Goal: Information Seeking & Learning: Compare options

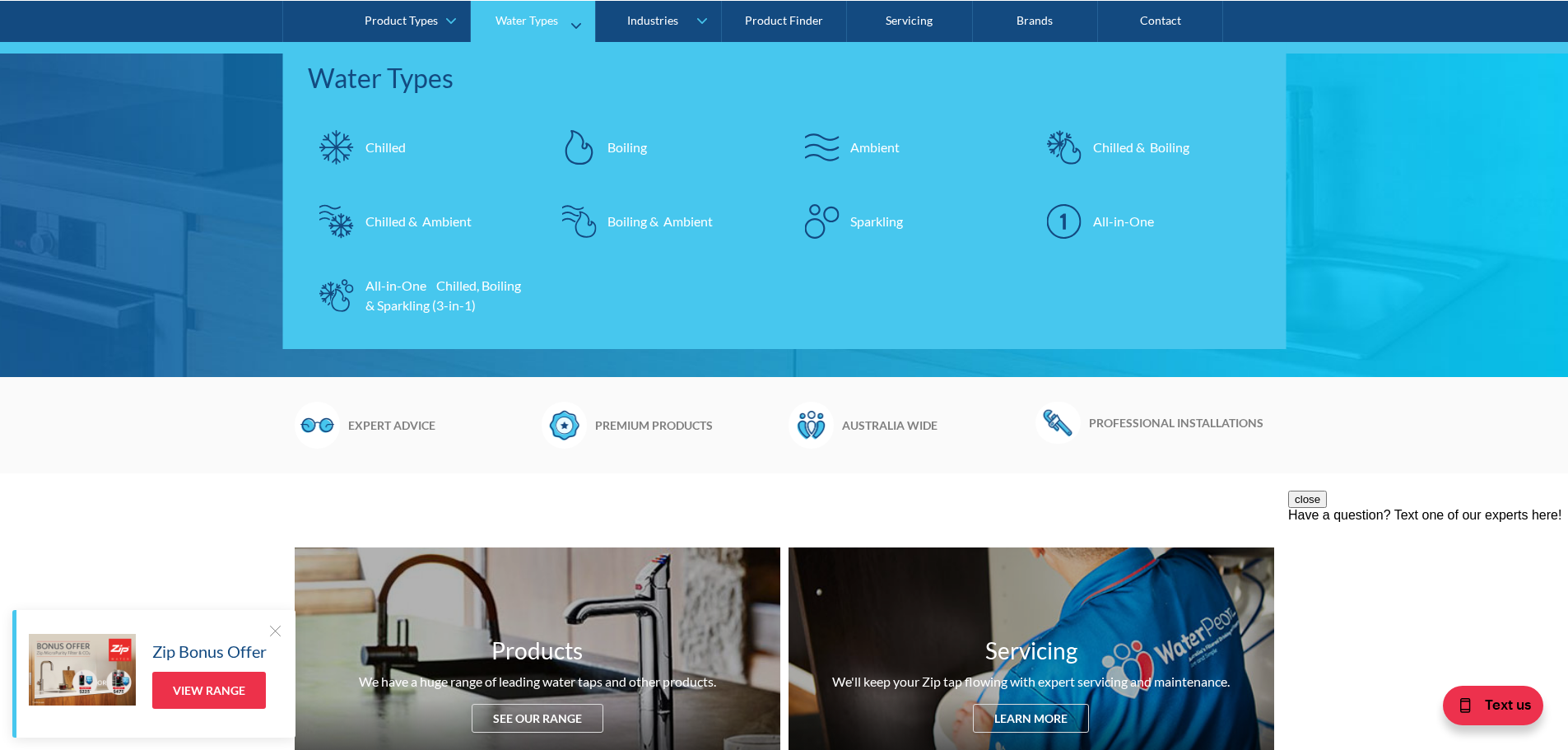
click at [1147, 150] on div "Chilled & Boiling" at bounding box center [1141, 146] width 96 height 20
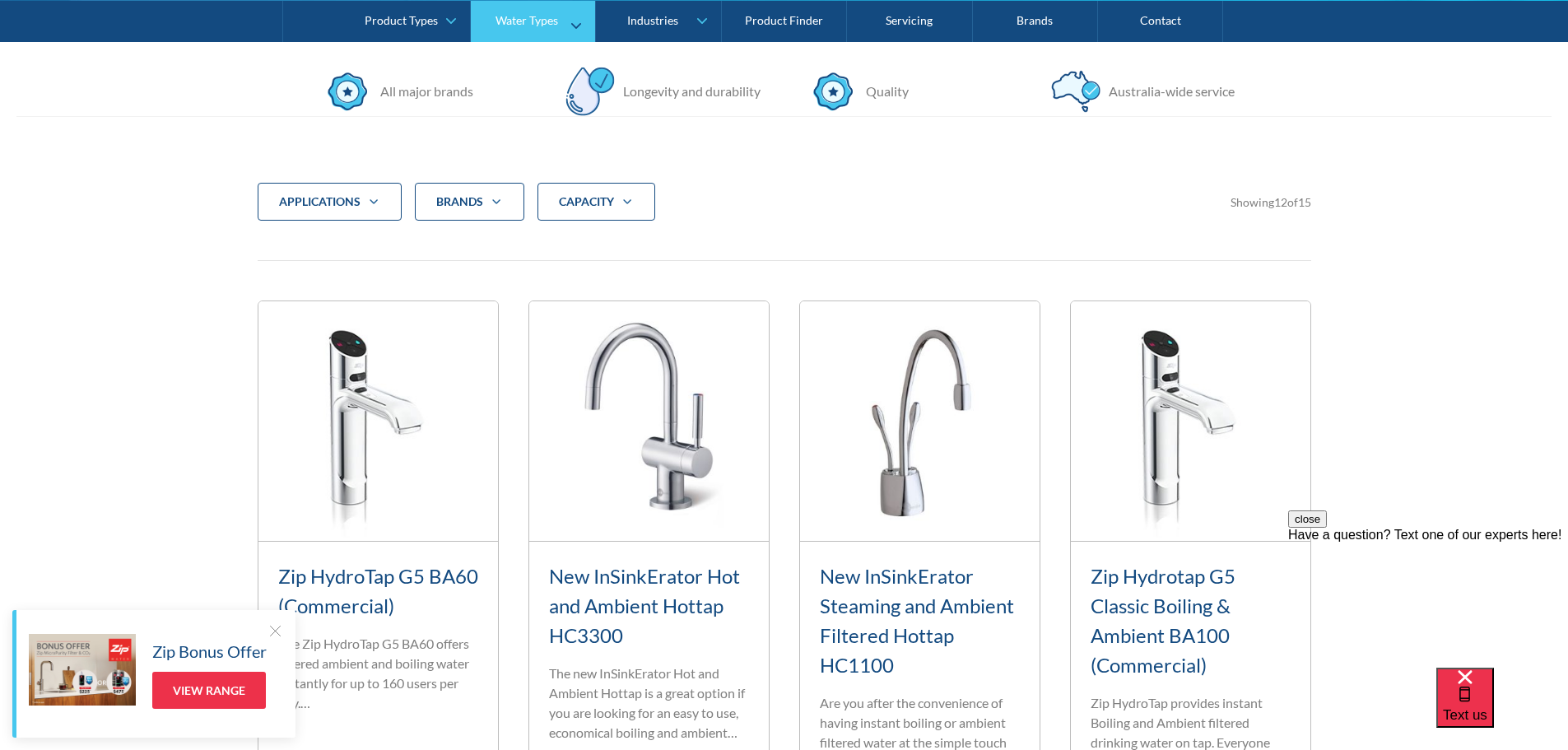
scroll to position [494, 0]
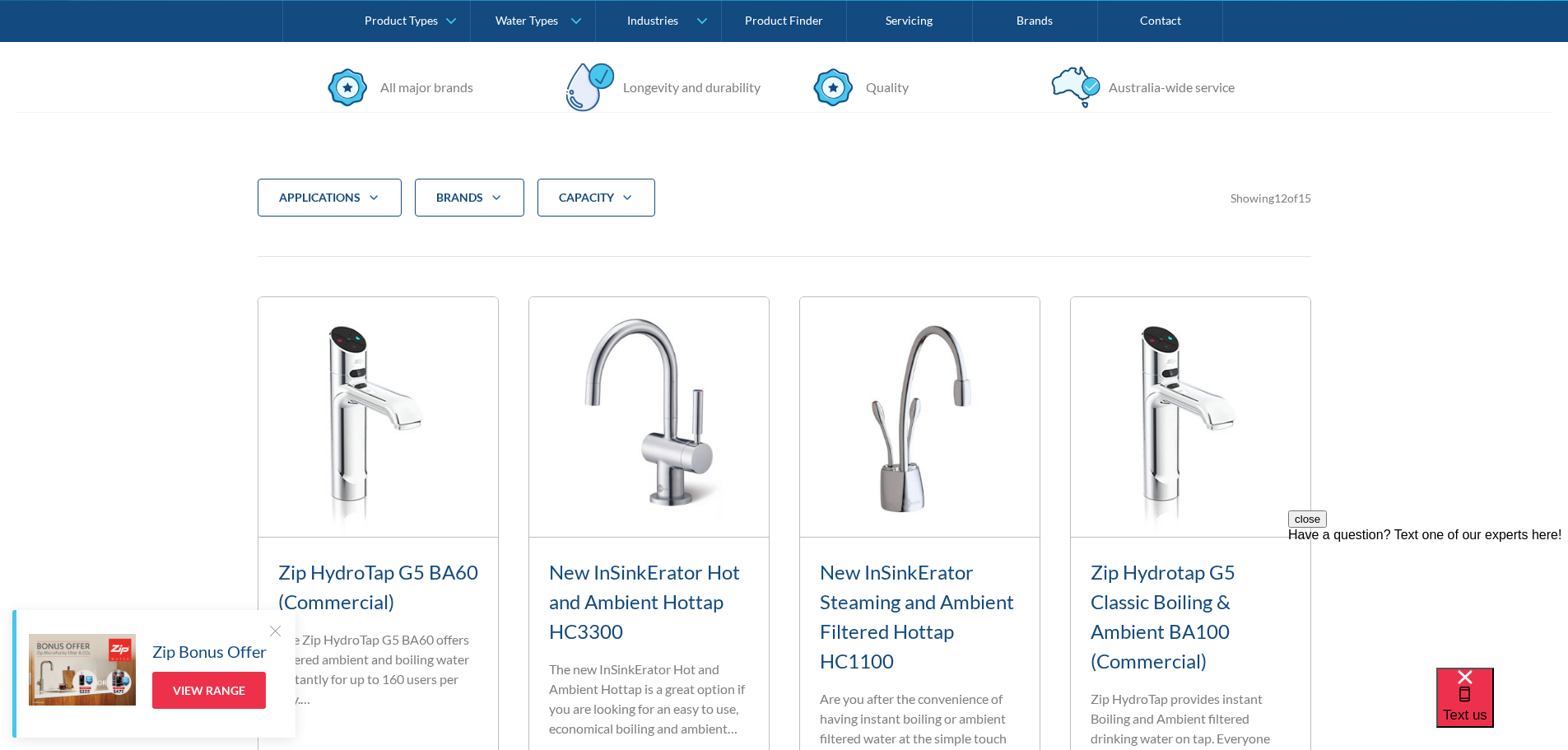
click at [615, 195] on div "CAPACITY" at bounding box center [596, 198] width 118 height 38
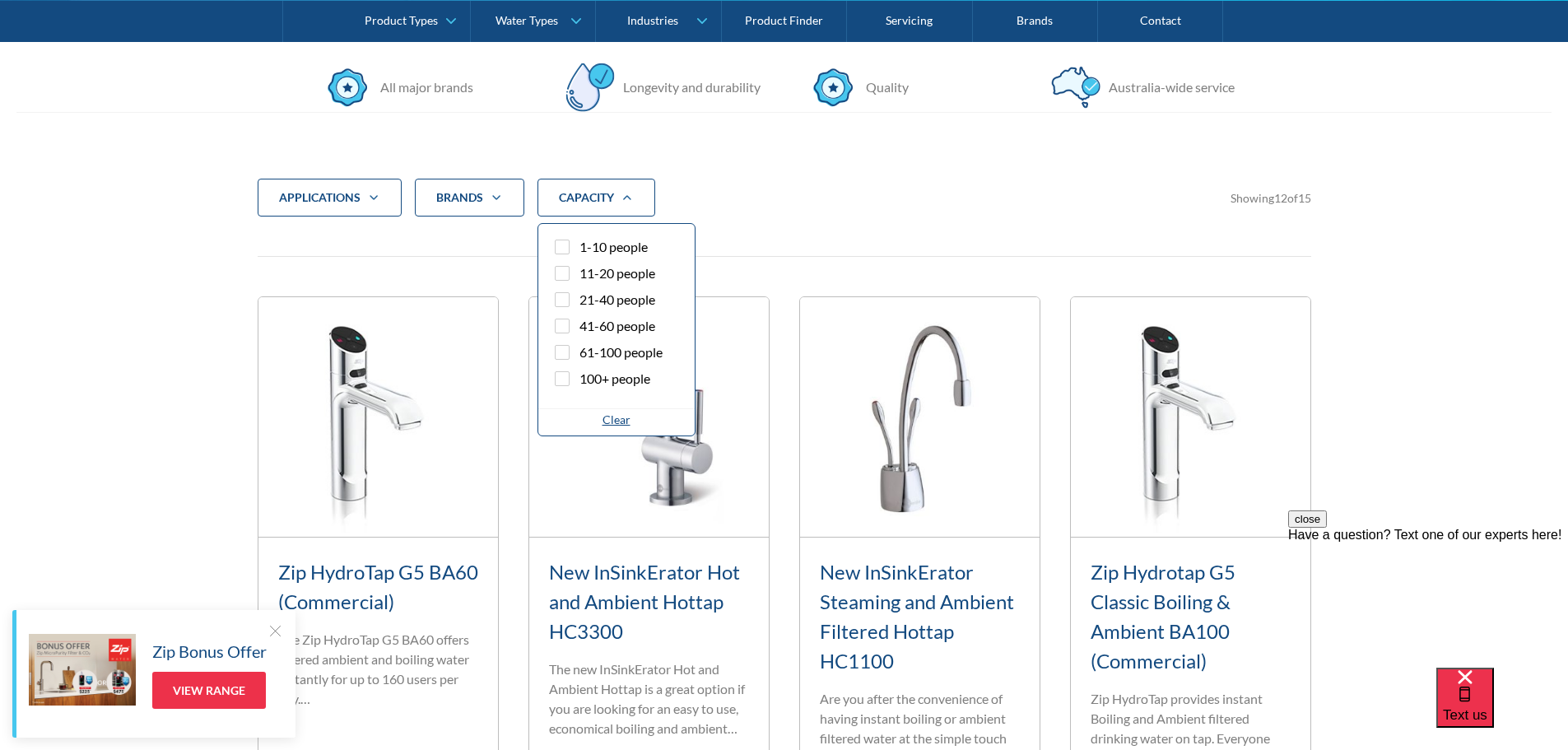
click at [615, 195] on div "CAPACITY" at bounding box center [596, 198] width 118 height 38
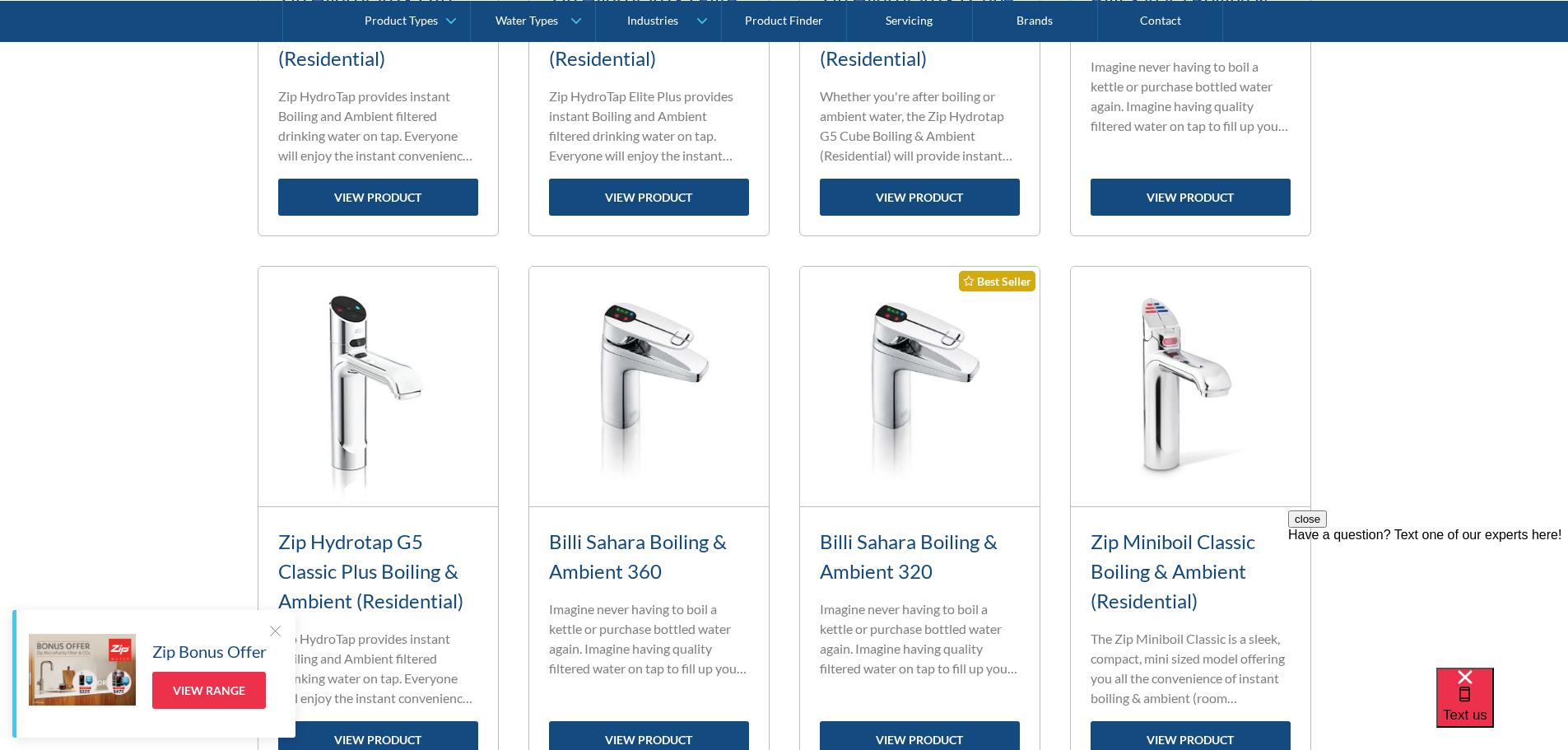
scroll to position [1564, 0]
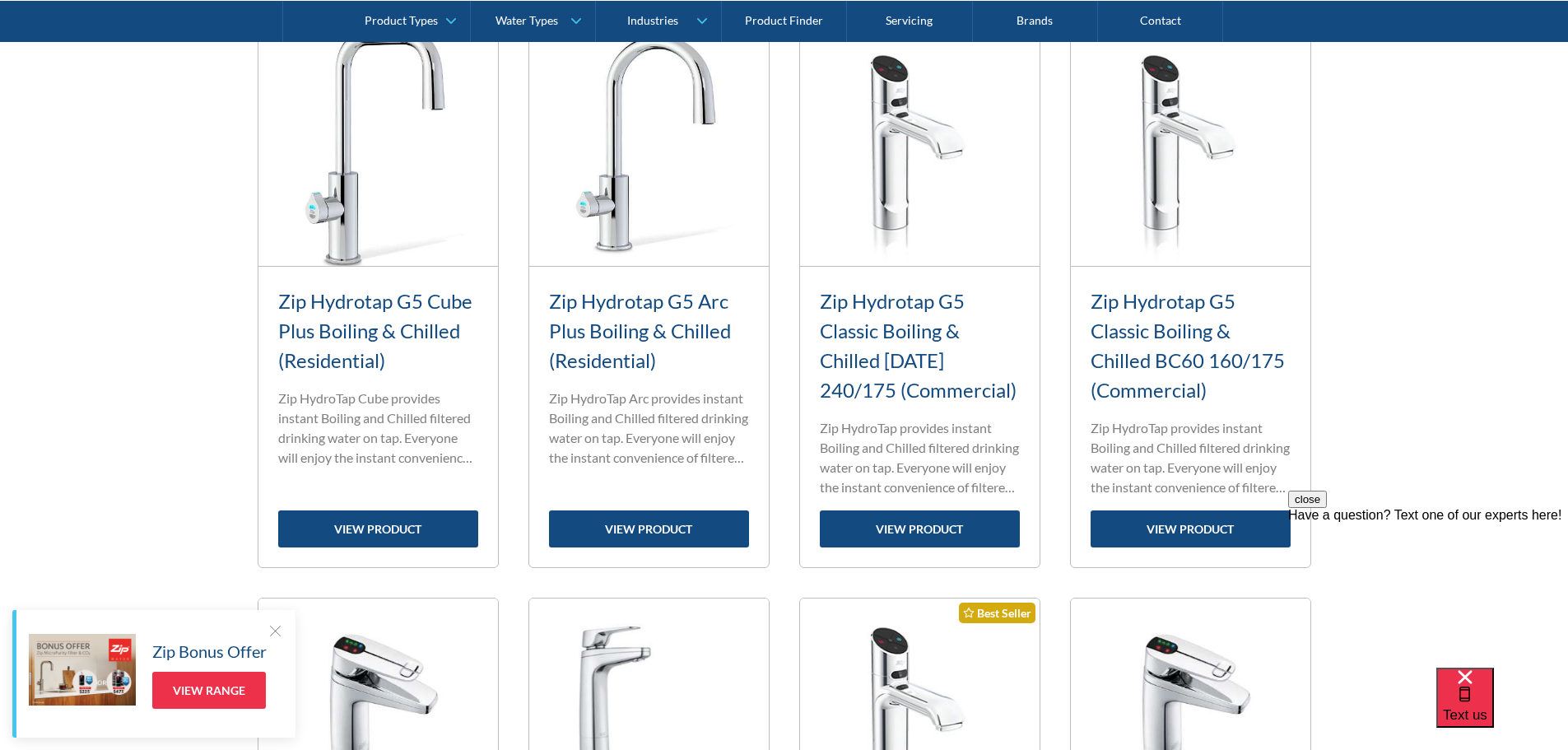
scroll to position [1317, 0]
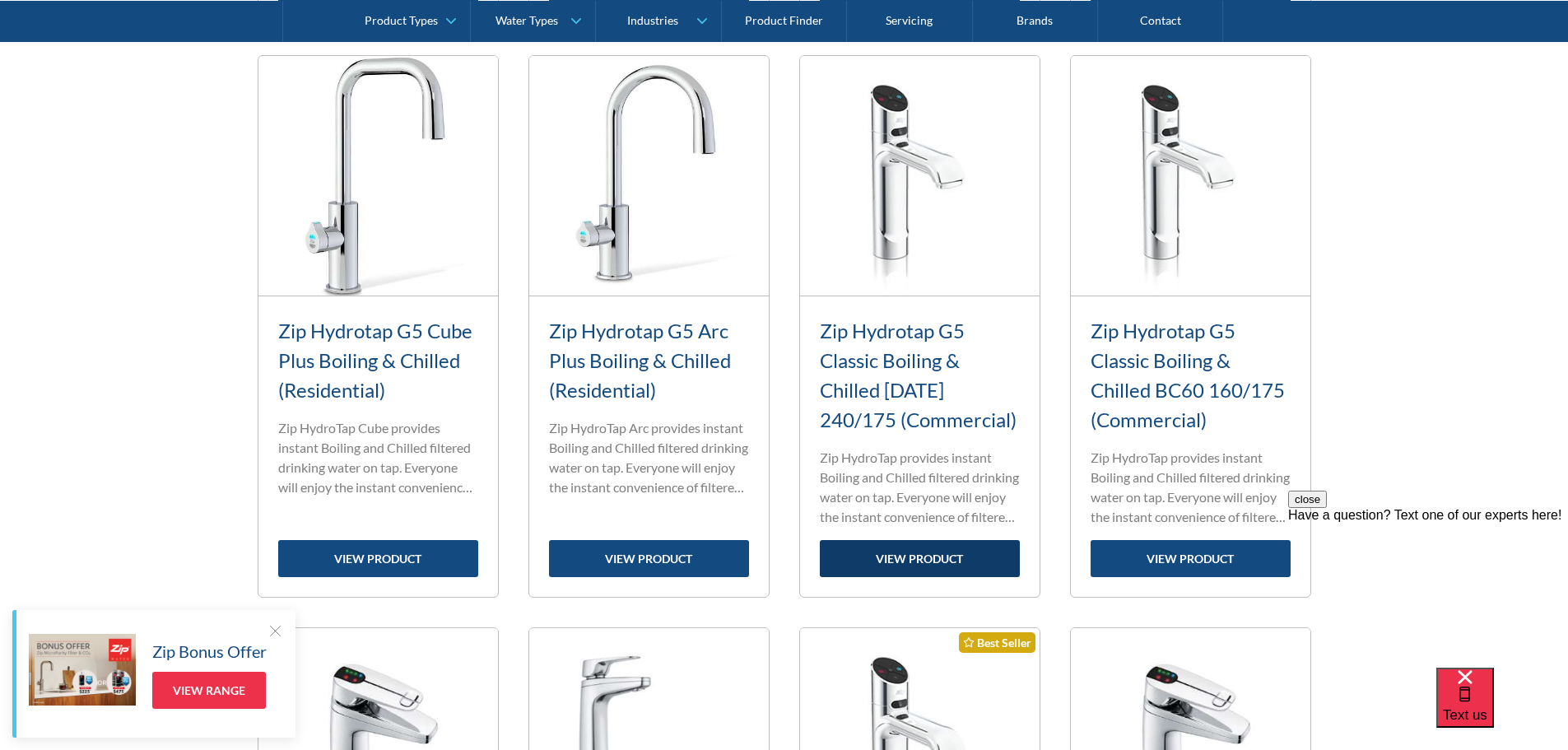
click at [907, 556] on link "view product" at bounding box center [919, 558] width 200 height 37
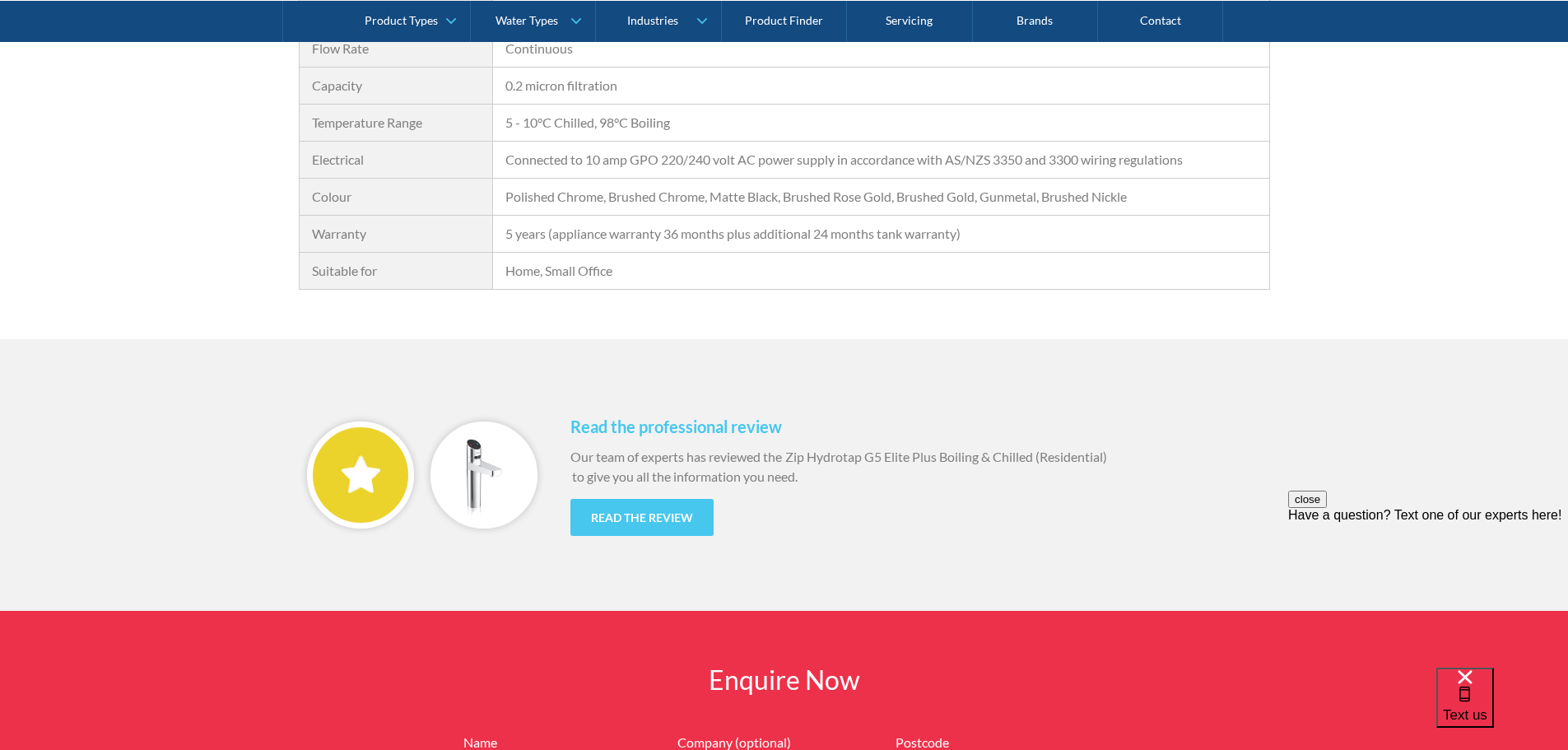
scroll to position [1235, 0]
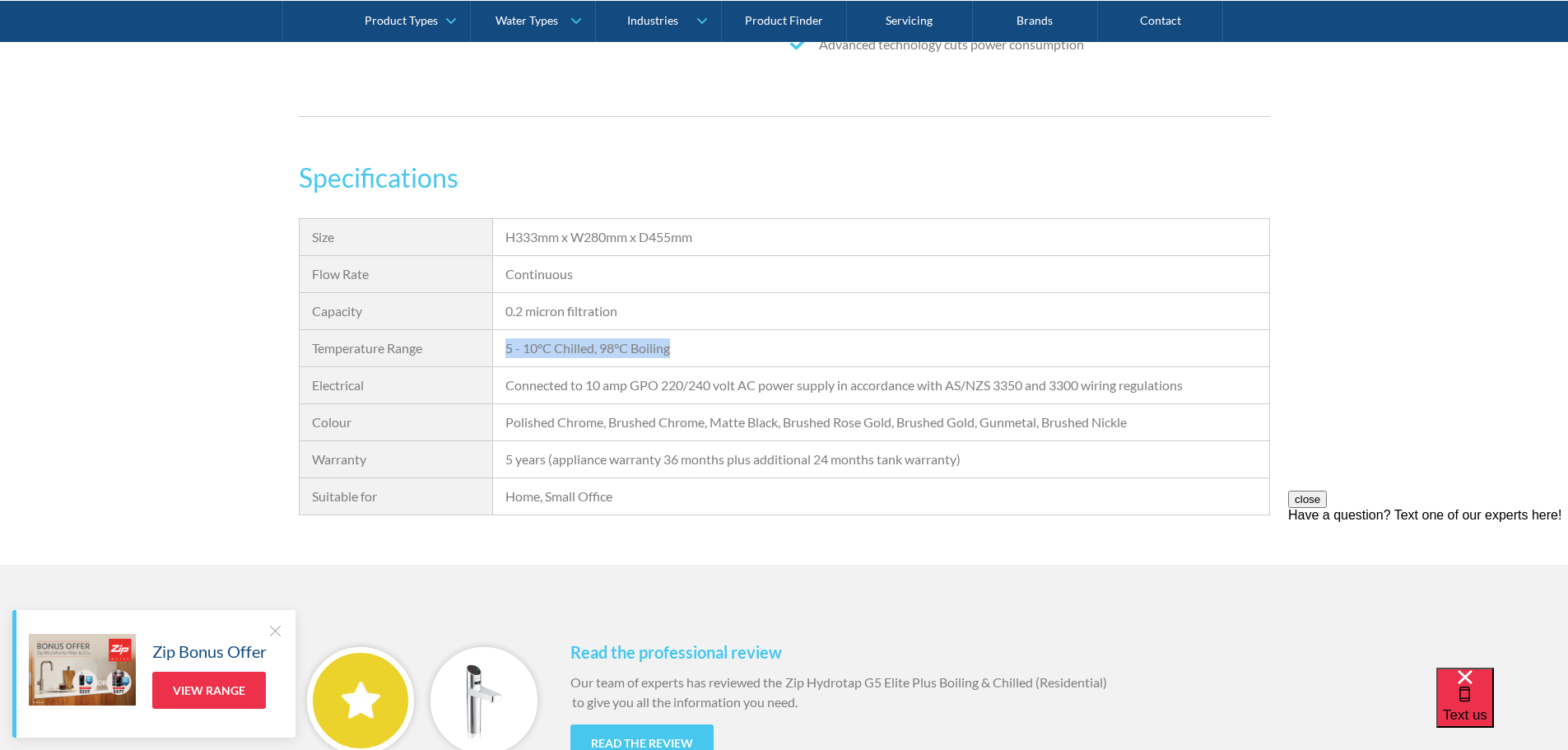
drag, startPoint x: 672, startPoint y: 350, endPoint x: 538, endPoint y: 355, distance: 134.1
click at [506, 353] on div "5 - 10°C Chilled, 98°C Boiling" at bounding box center [881, 347] width 751 height 20
click at [566, 353] on div "5 - 10°C Chilled, 98°C Boiling" at bounding box center [881, 347] width 751 height 20
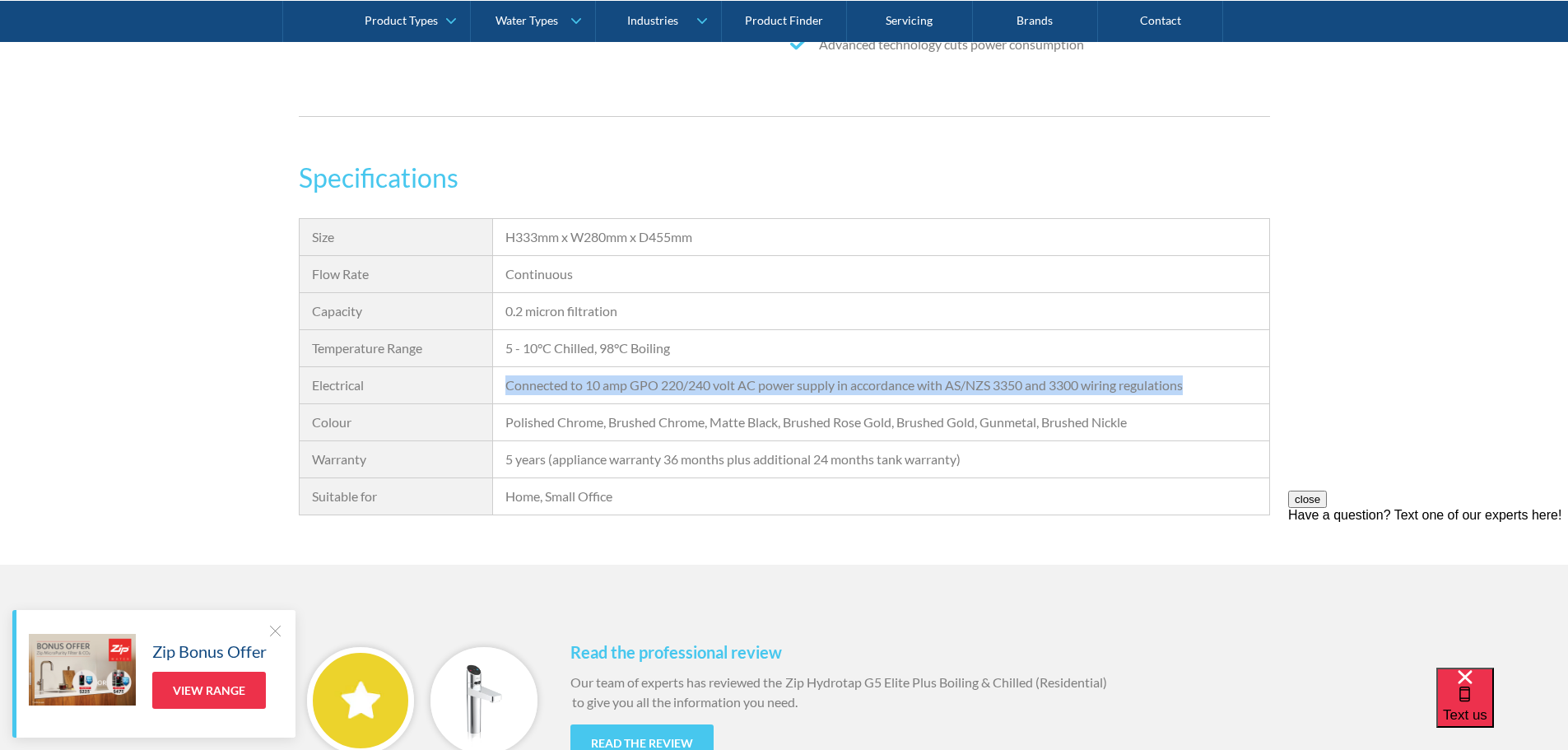
drag, startPoint x: 507, startPoint y: 388, endPoint x: 1198, endPoint y: 393, distance: 691.0
click at [1198, 393] on div "Connected to 10 amp GPO 220/240 volt AC power supply in accordance with AS/NZS …" at bounding box center [881, 384] width 751 height 20
click at [1201, 391] on div "Connected to 10 amp GPO 220/240 volt AC power supply in accordance with AS/NZS …" at bounding box center [881, 384] width 751 height 20
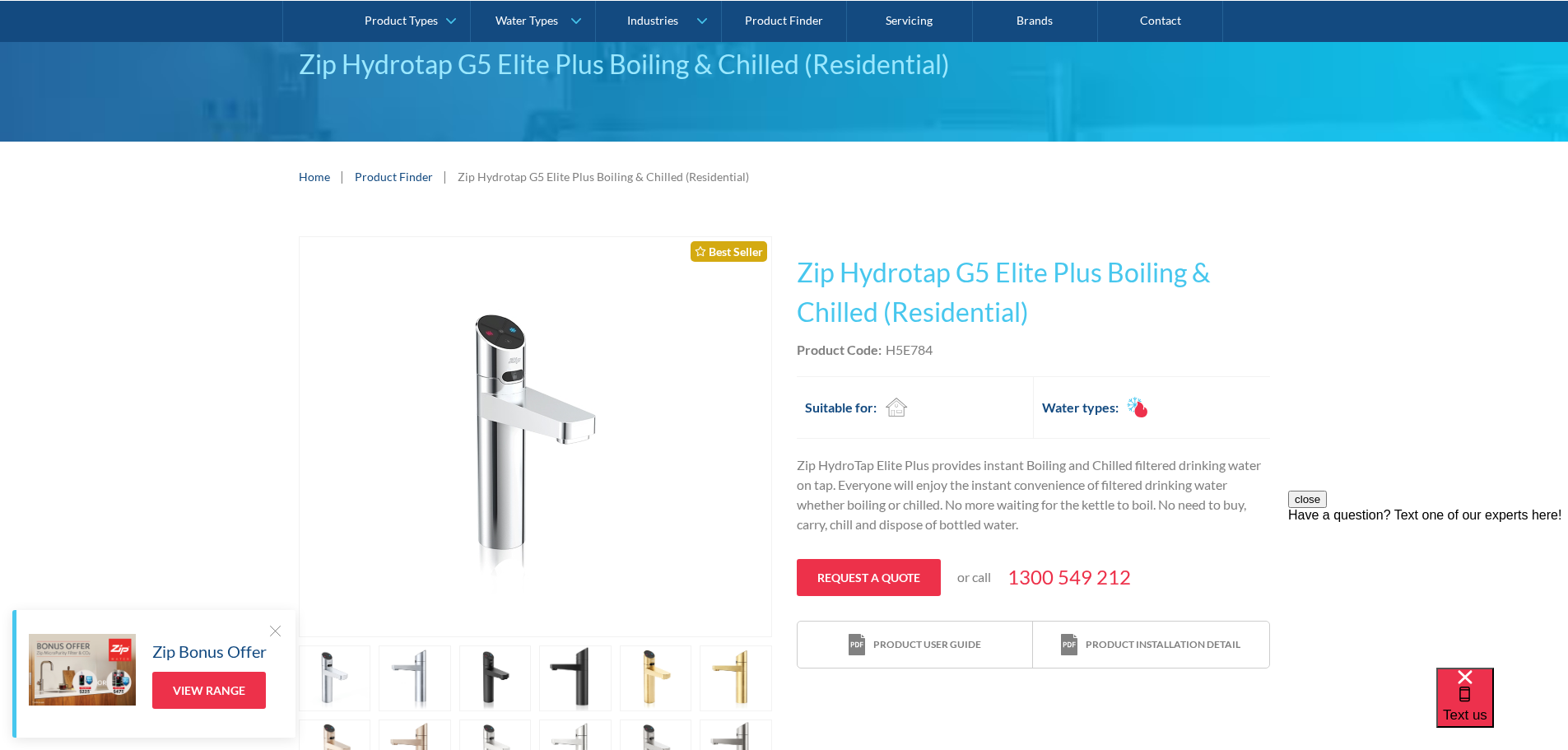
scroll to position [164, 0]
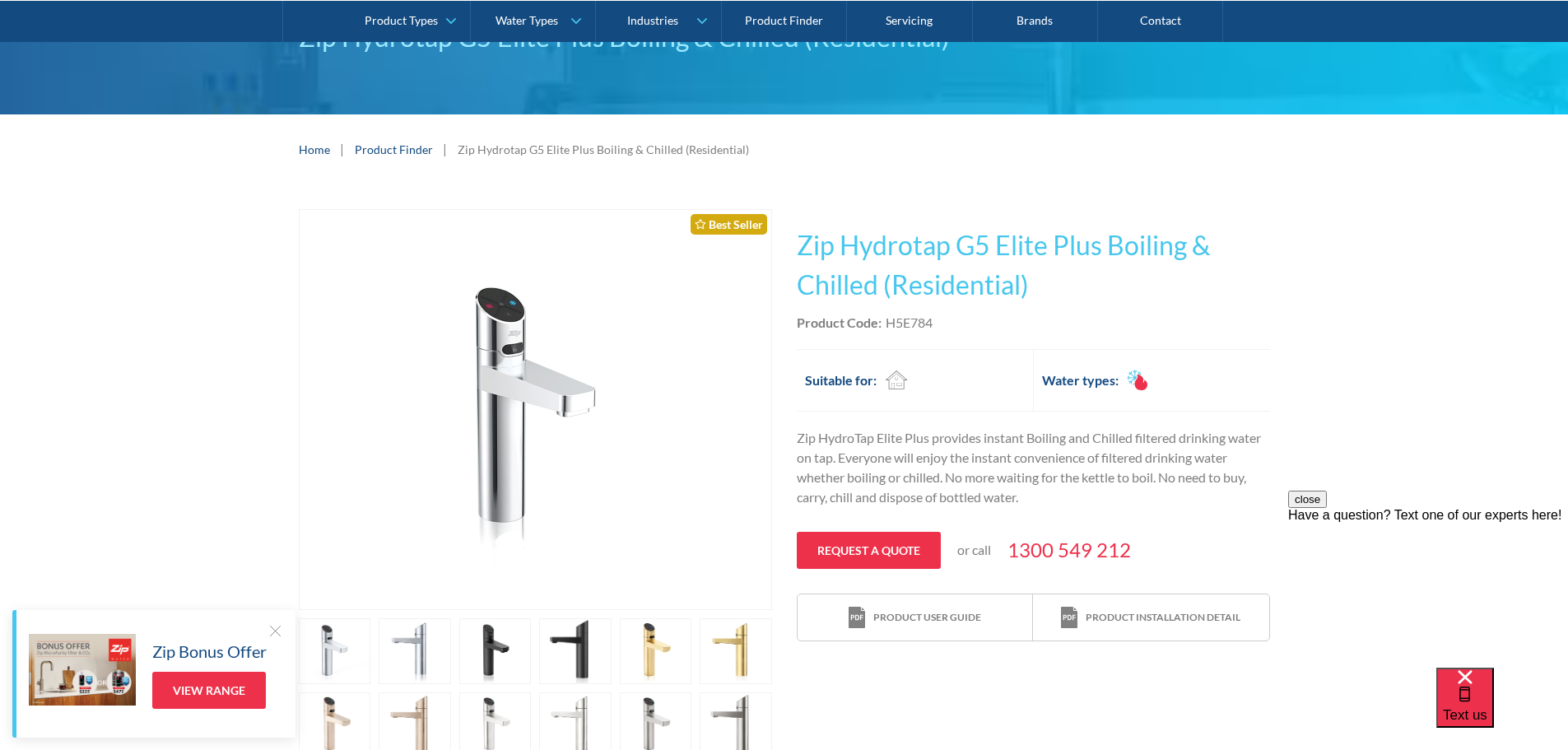
click at [273, 631] on div at bounding box center [274, 630] width 16 height 16
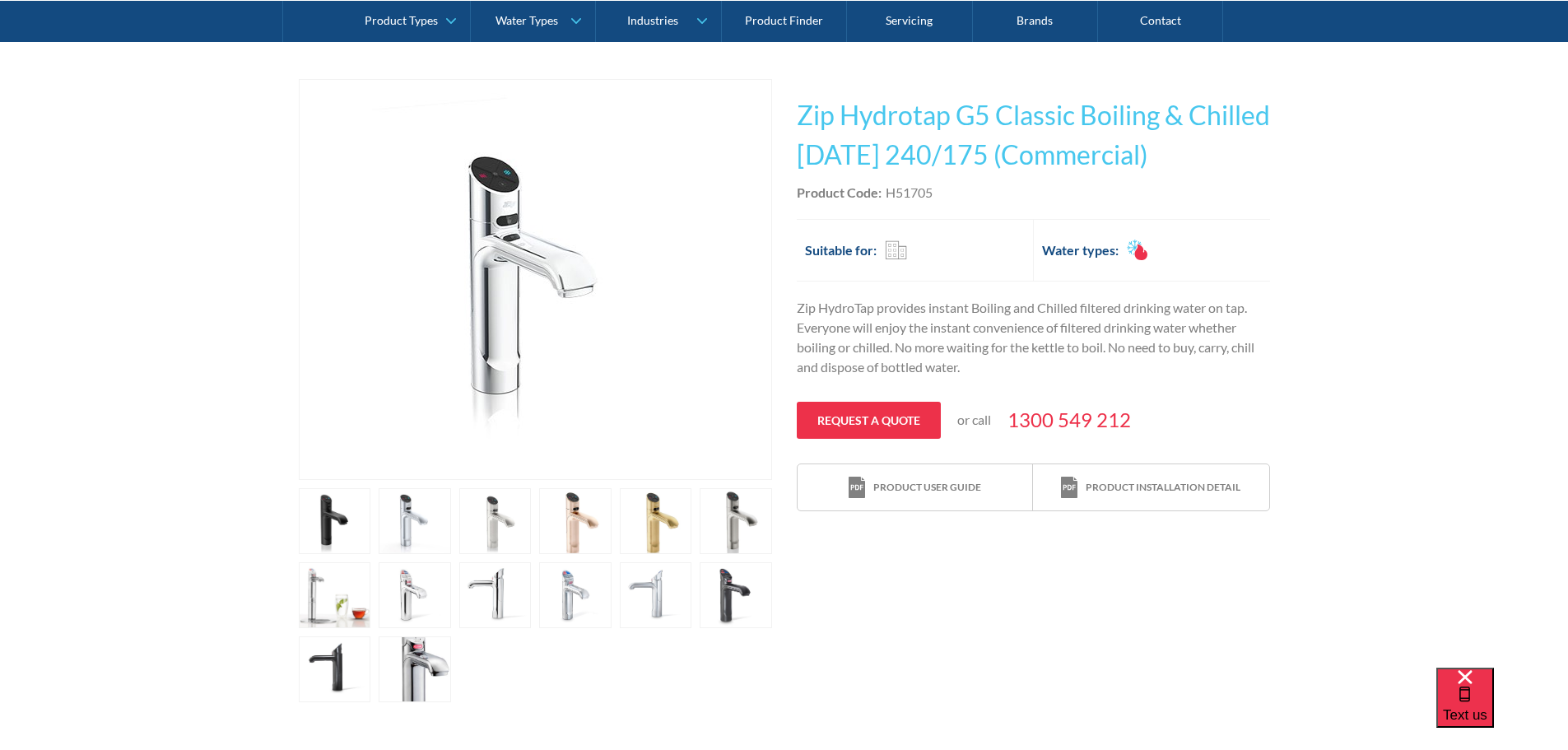
scroll to position [247, 0]
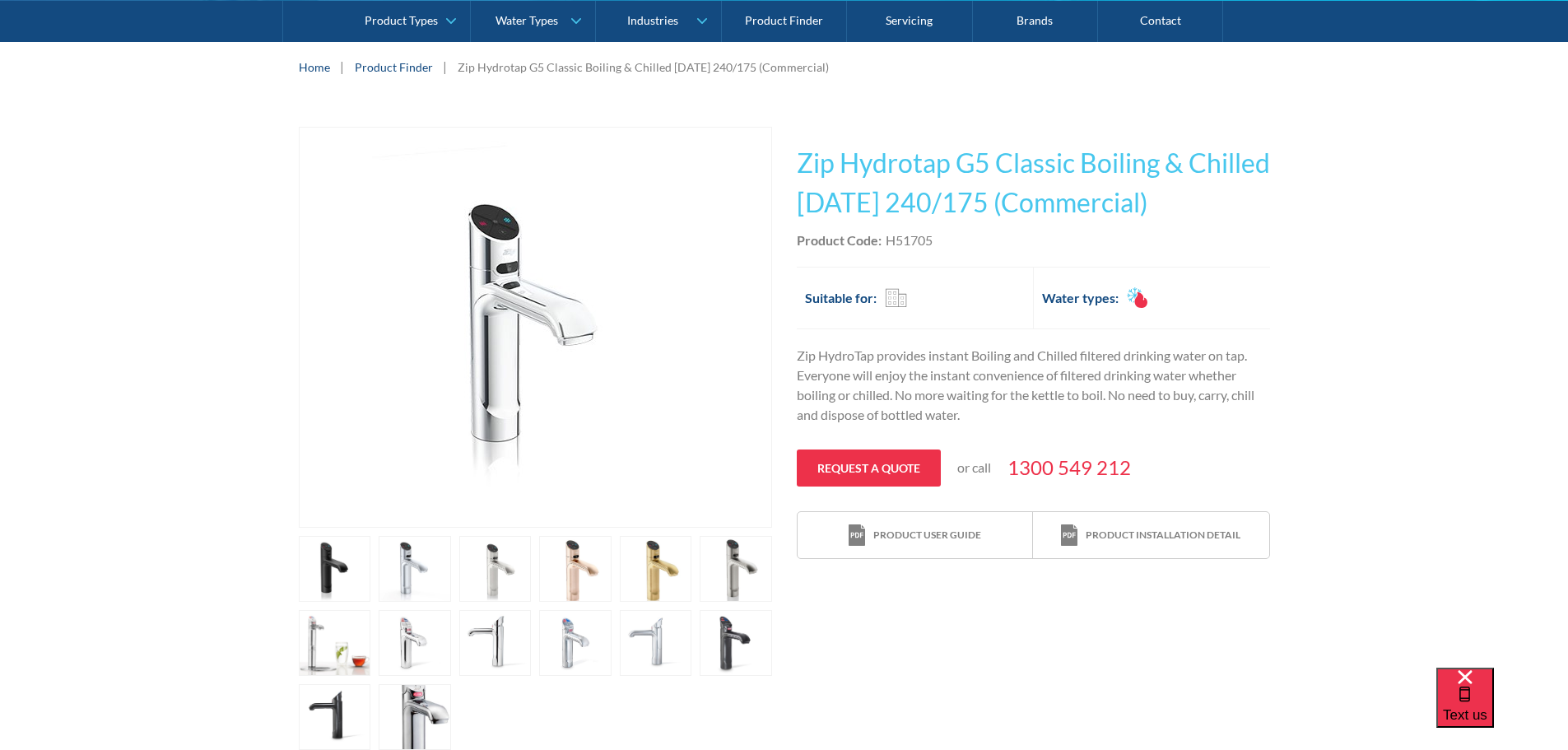
drag, startPoint x: 905, startPoint y: 403, endPoint x: 900, endPoint y: 359, distance: 44.3
click at [906, 403] on p "Zip HydroTap provides instant Boiling and Chilled filtered drinking water on ta…" at bounding box center [1033, 385] width 473 height 79
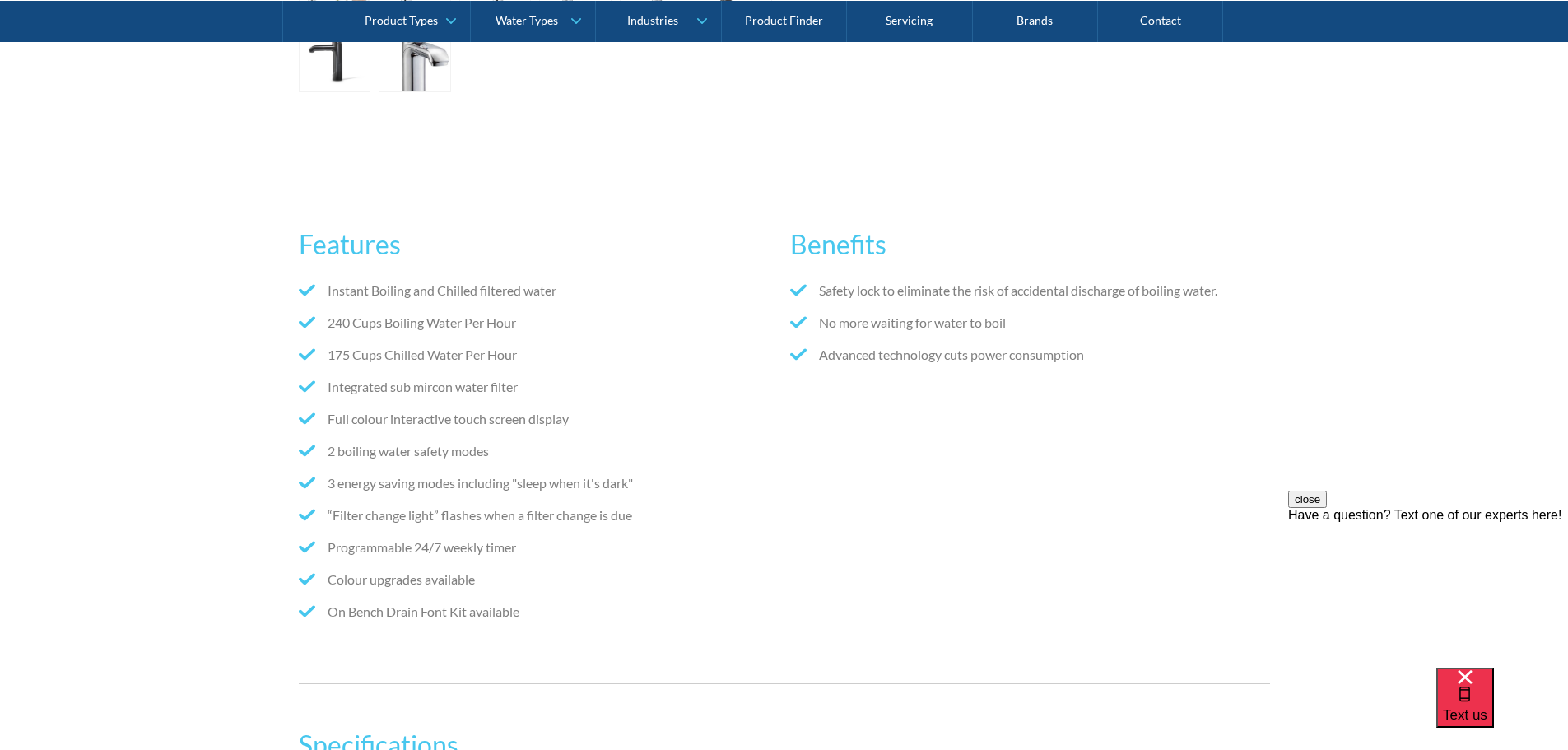
scroll to position [906, 0]
drag, startPoint x: 332, startPoint y: 323, endPoint x: 541, endPoint y: 328, distance: 209.1
click at [541, 328] on li "240 Cups Boiling Water Per Hour" at bounding box center [538, 322] width 479 height 20
drag, startPoint x: 538, startPoint y: 323, endPoint x: 354, endPoint y: 318, distance: 184.1
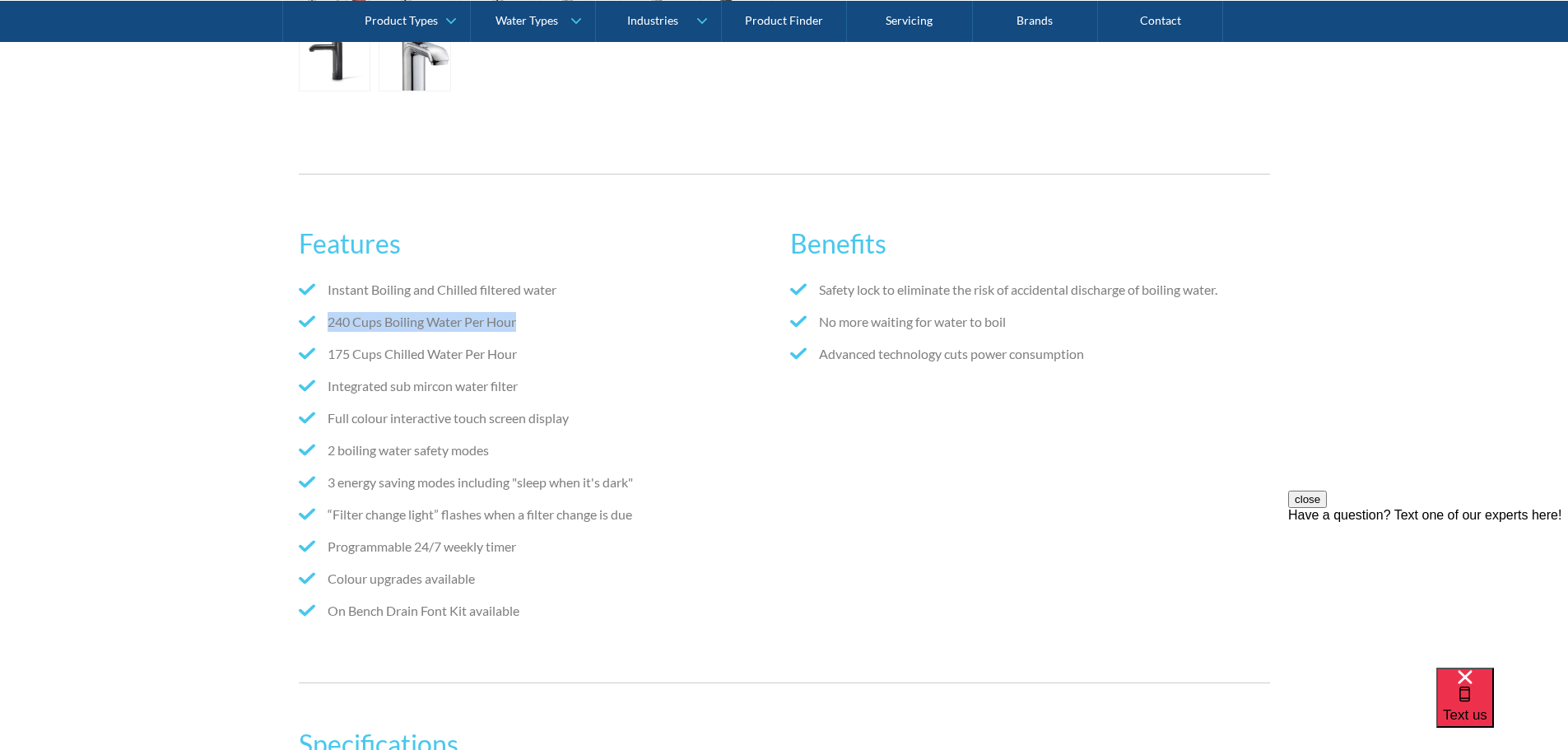
click at [323, 320] on li "240 Cups Boiling Water Per Hour" at bounding box center [538, 322] width 479 height 20
click at [384, 318] on li "240 Cups Boiling Water Per Hour" at bounding box center [538, 322] width 479 height 20
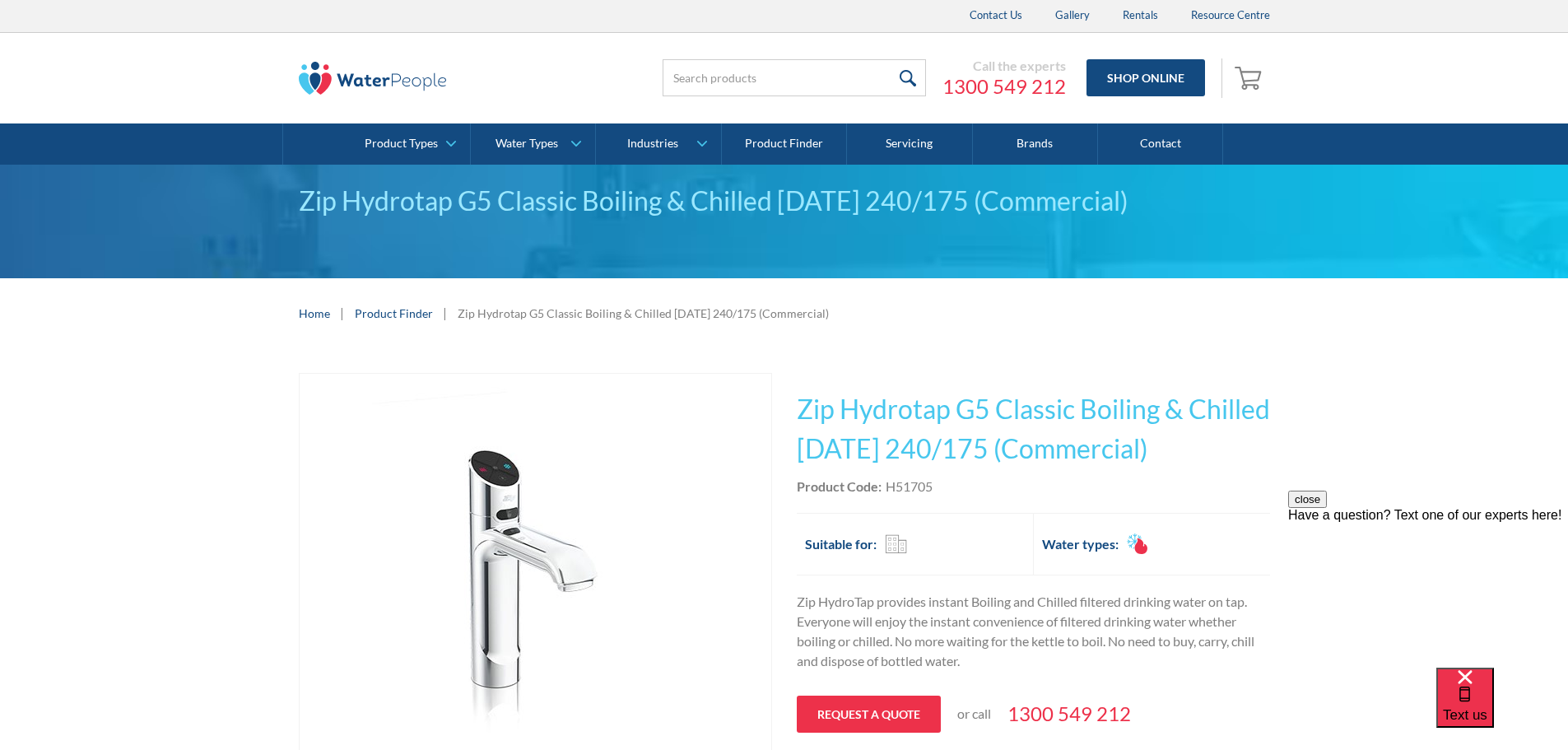
scroll to position [0, 0]
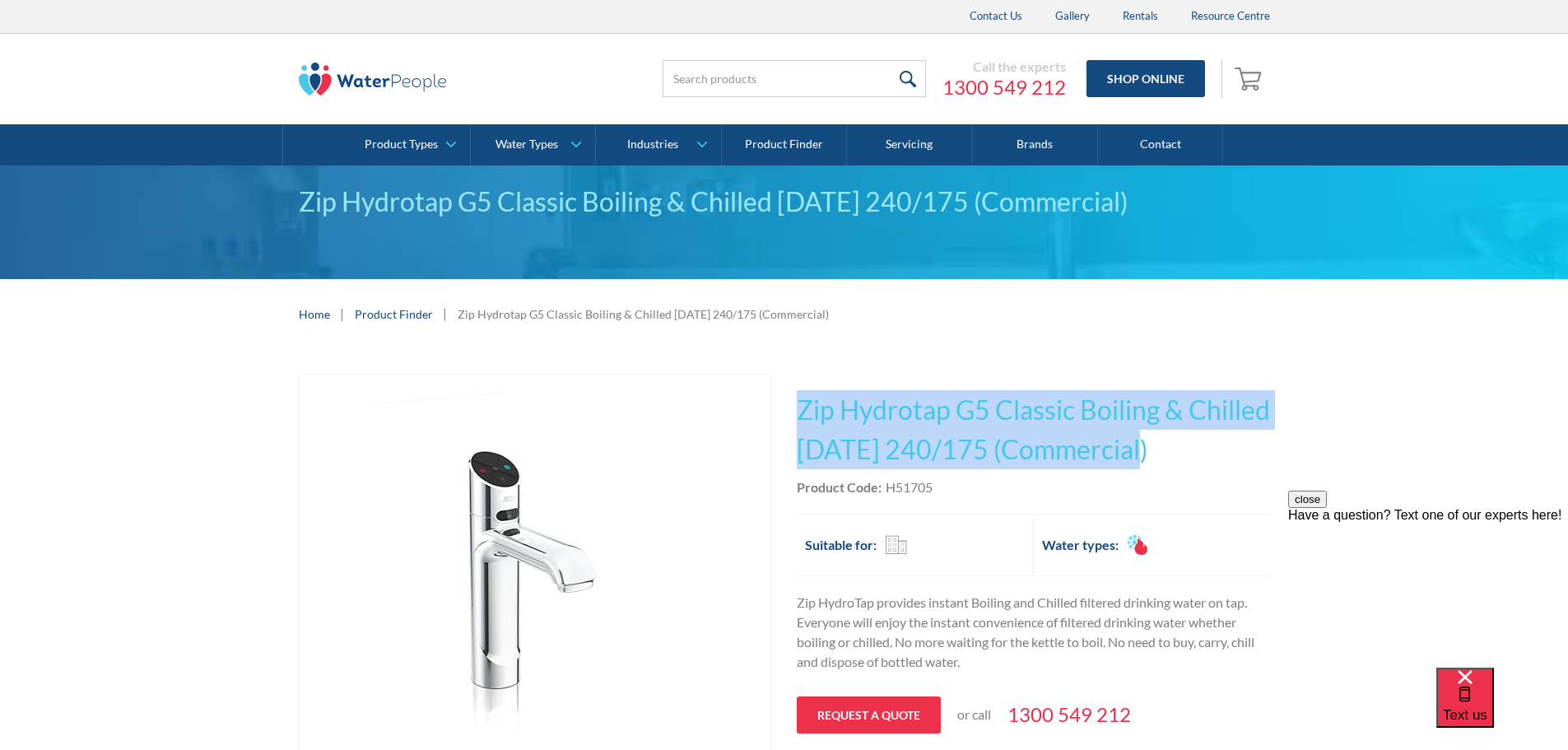
drag, startPoint x: 796, startPoint y: 406, endPoint x: 1240, endPoint y: 449, distance: 446.1
click at [1240, 449] on h1 "Zip Hydrotap G5 Classic Boiling & Chilled [DATE] 240/175 (Commercial)" at bounding box center [1033, 430] width 473 height 79
copy h1 "Zip Hydrotap G5 Classic Boiling & Chilled [DATE] 240/175 (Commercial)"
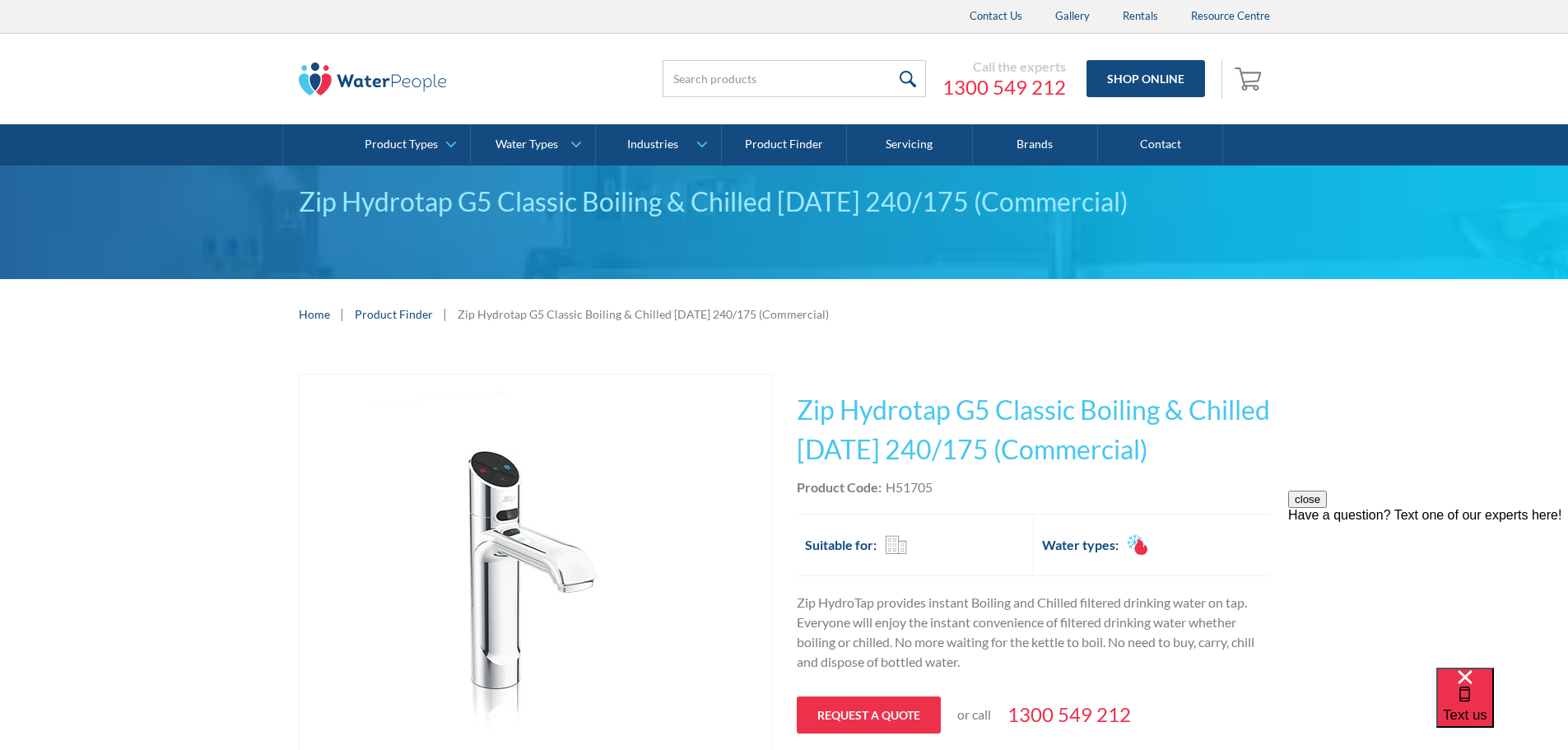
click at [286, 396] on div "Play video Fits Most Brands Best Seller No items found. This tap design is incl…" at bounding box center [784, 685] width 1568 height 673
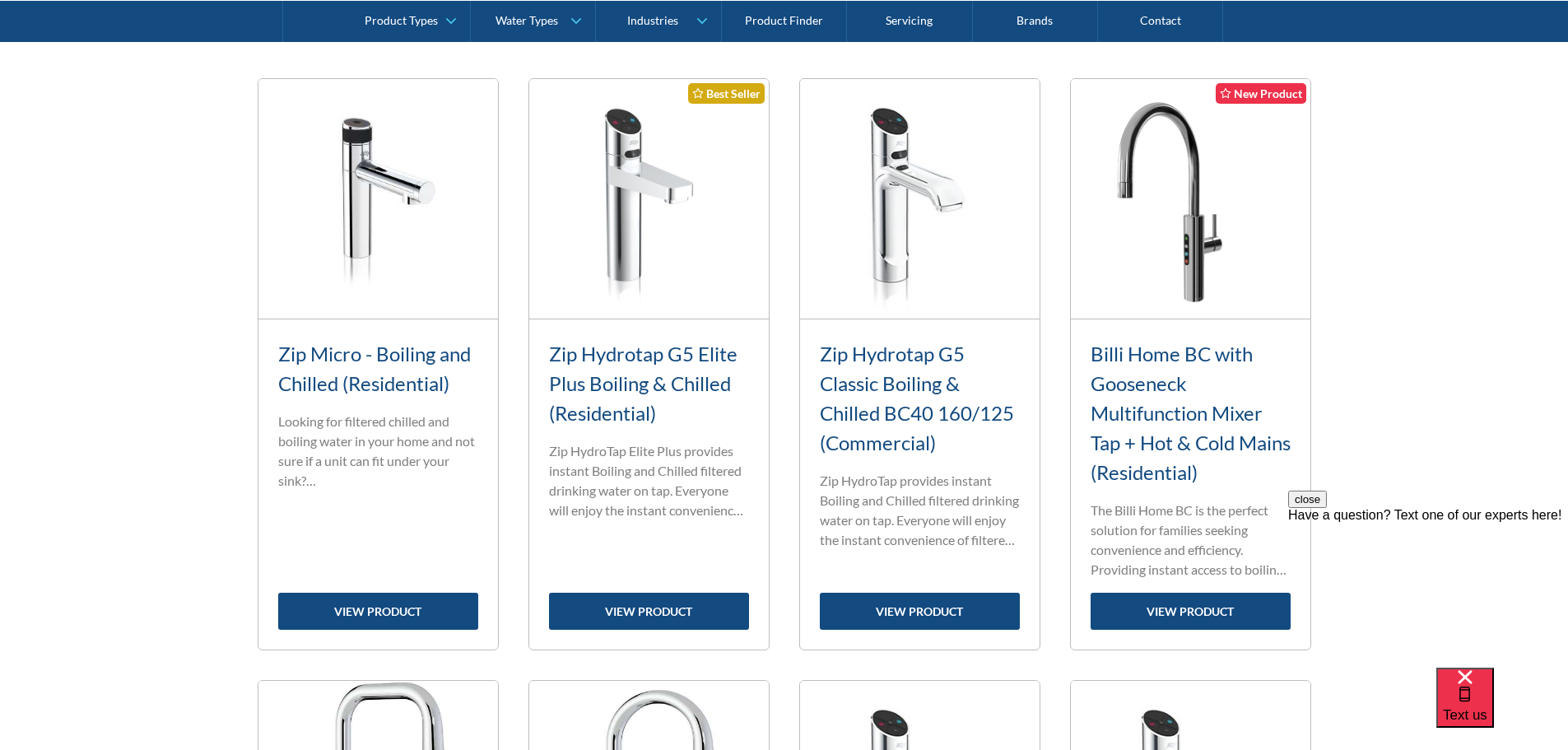
scroll to position [659, 0]
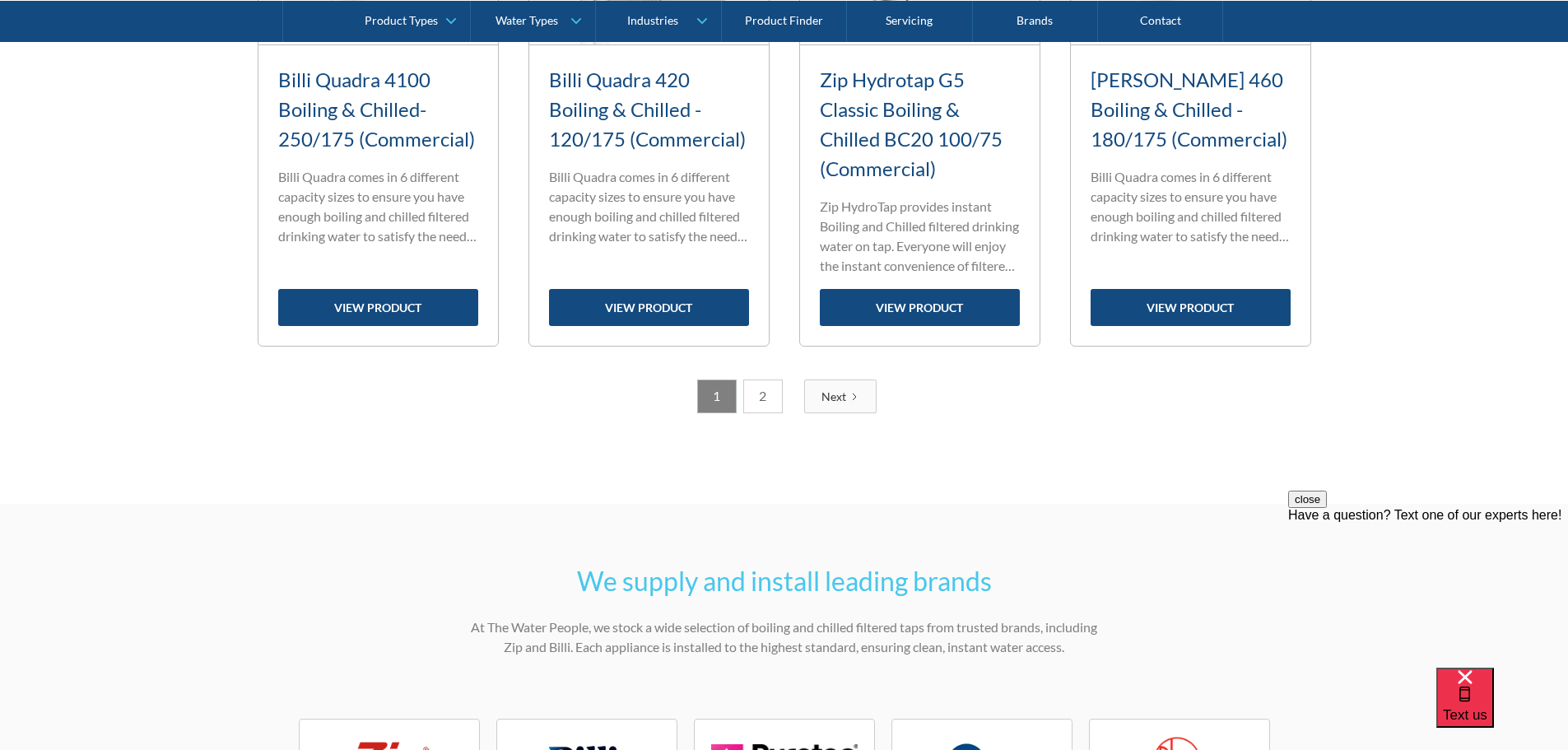
click at [854, 403] on link "Next" at bounding box center [840, 396] width 72 height 34
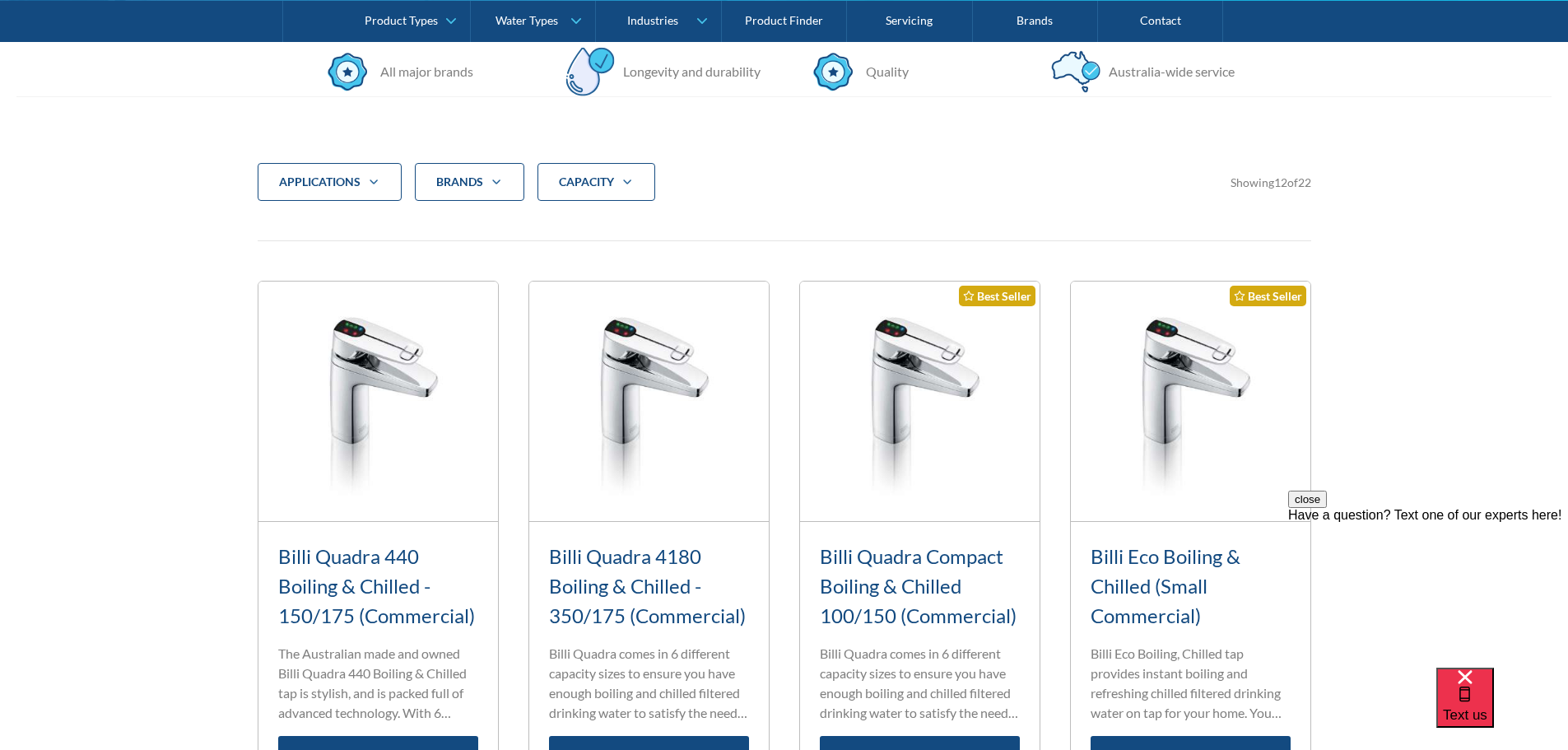
scroll to position [494, 0]
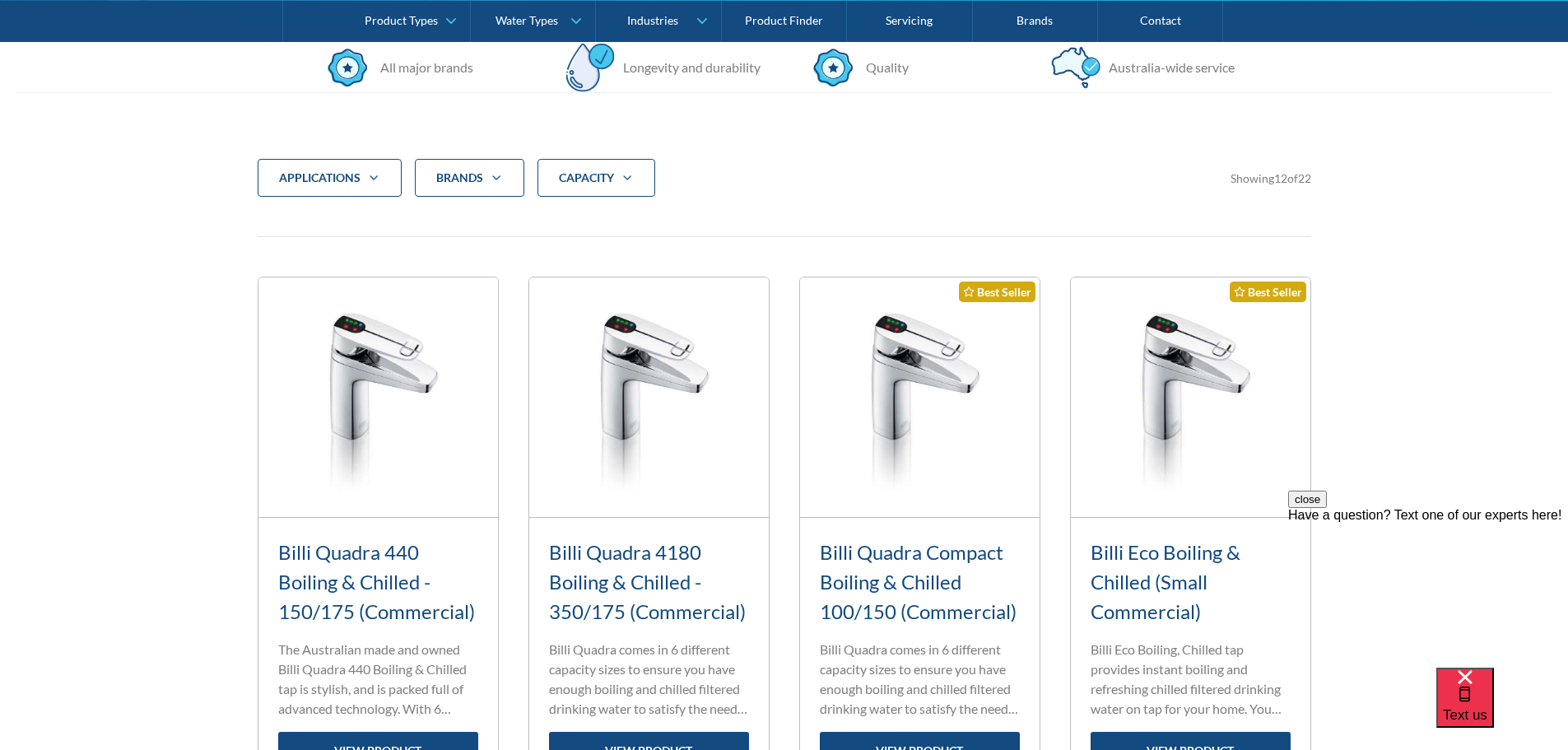
click at [581, 179] on strong "CAPACITY" at bounding box center [587, 177] width 55 height 14
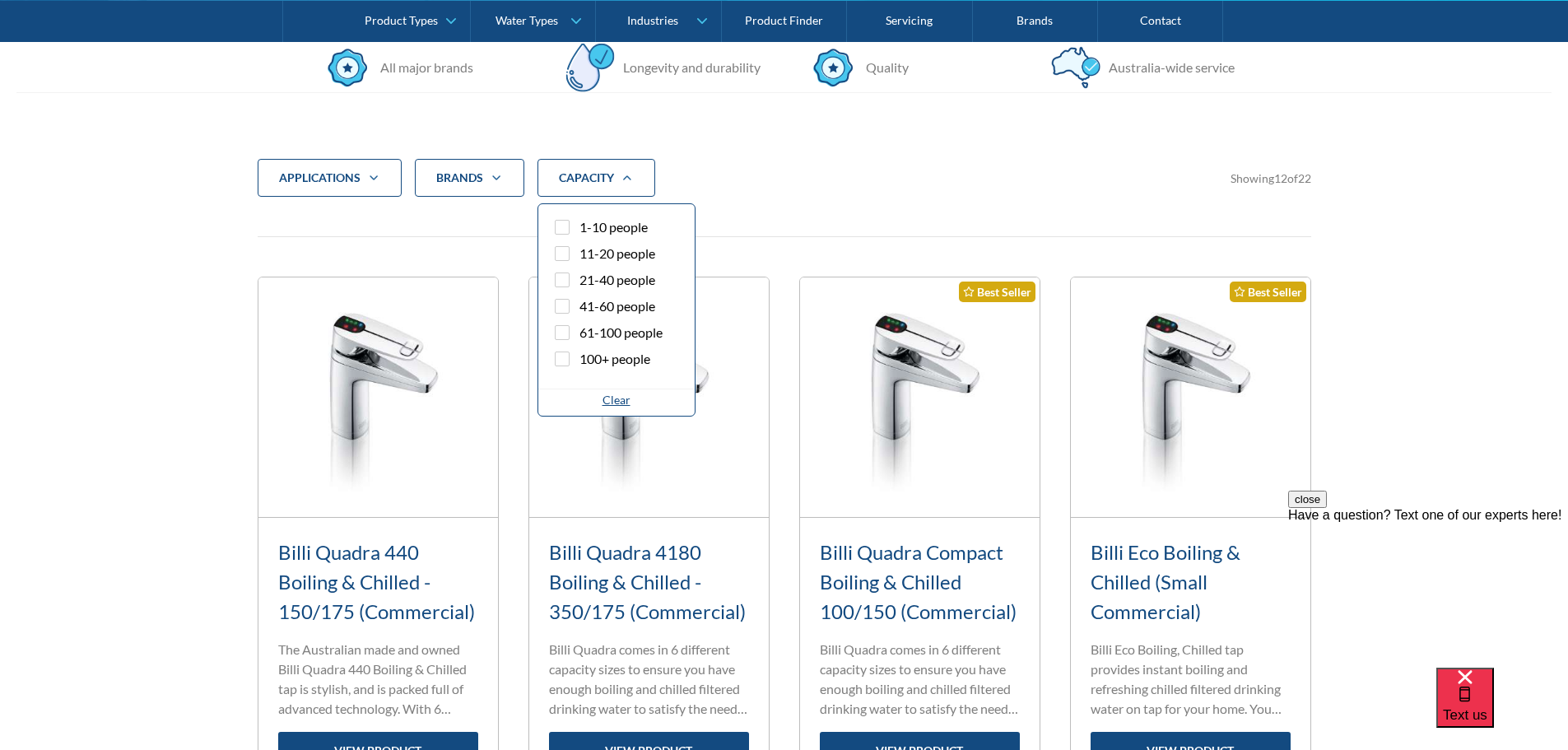
click at [566, 280] on div "Filter 5" at bounding box center [562, 280] width 15 height 15
click at [571, 280] on input "21-40 people" at bounding box center [576, 275] width 10 height 10
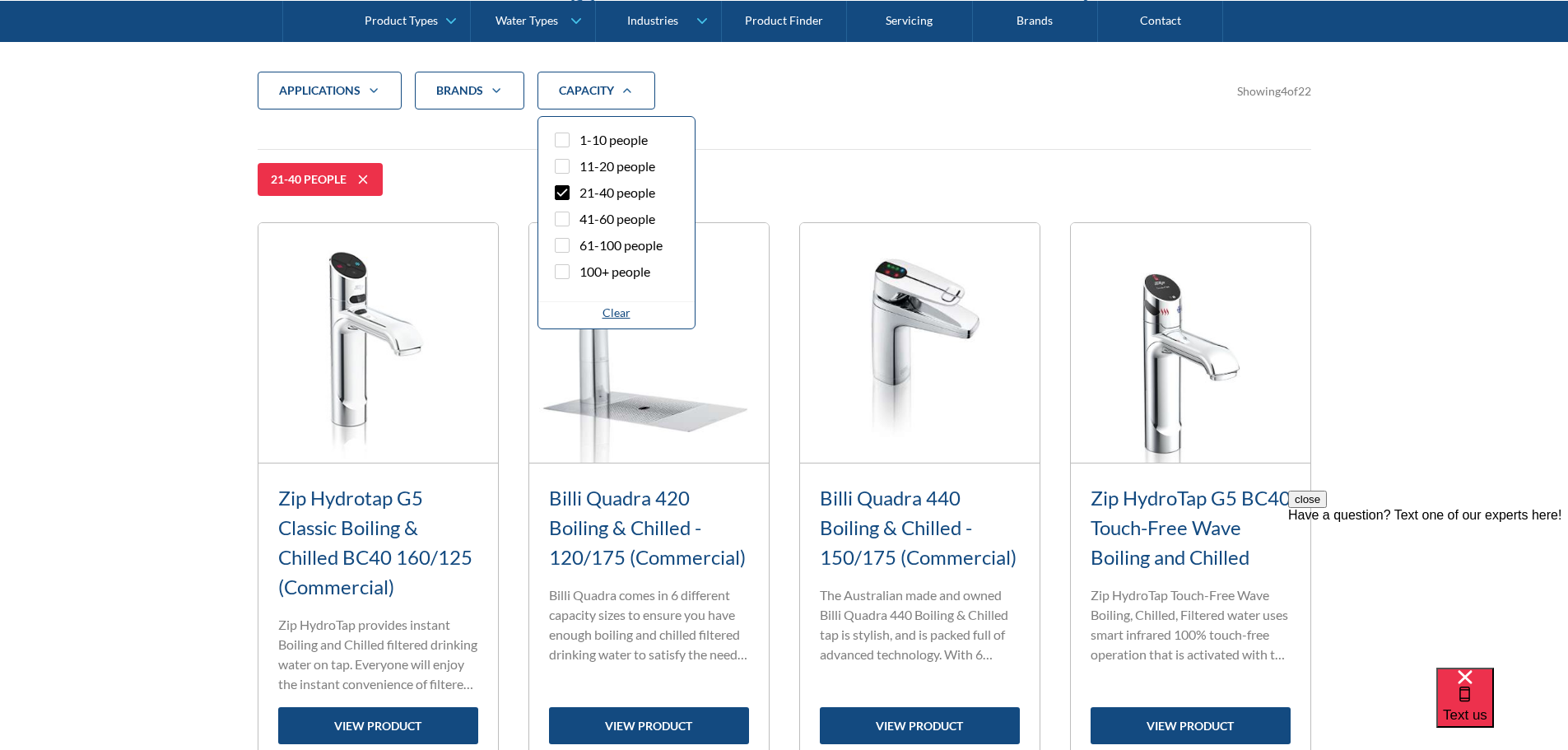
scroll to position [586, 0]
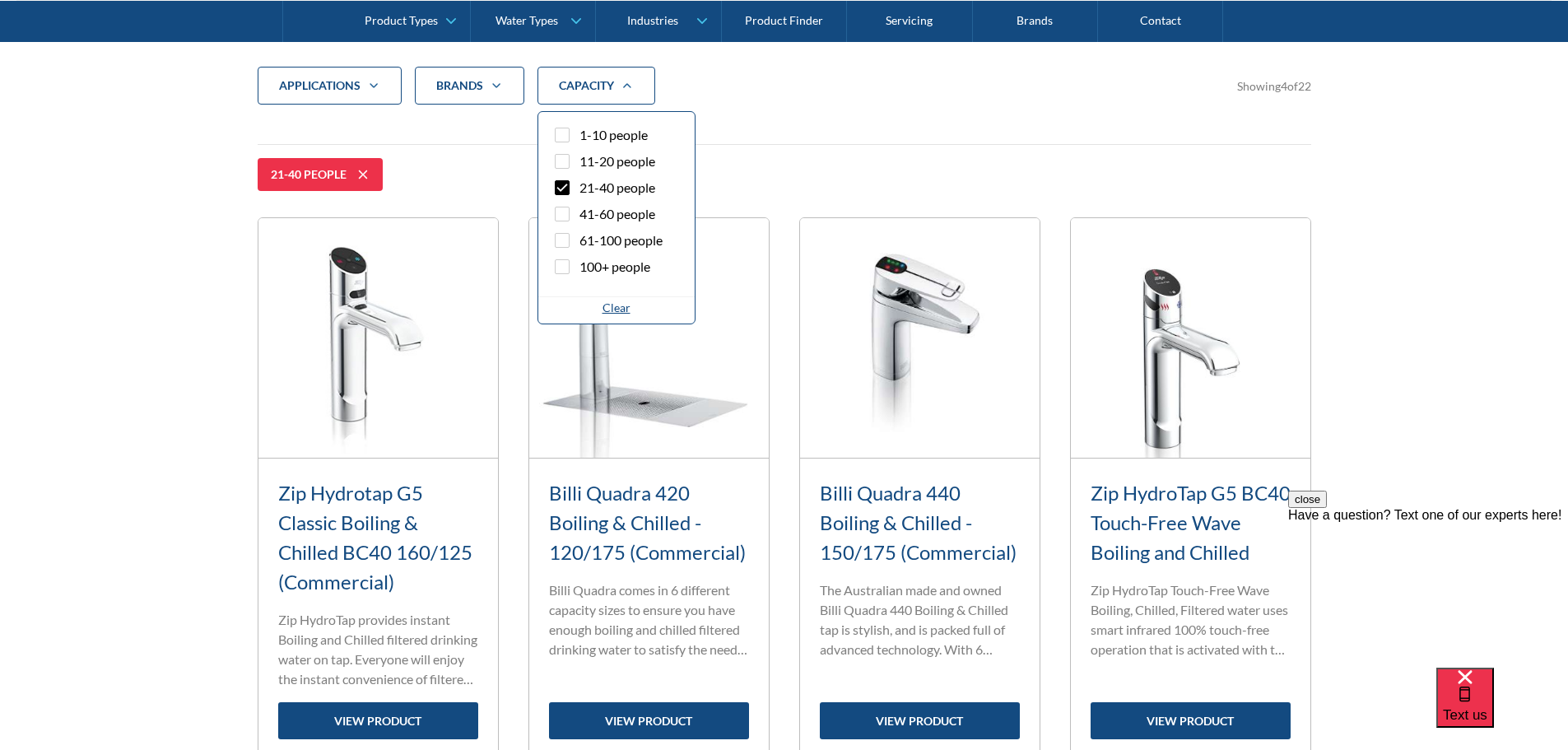
click at [203, 341] on div "applications Commercial Residential Clear Brands Zip Billi Rheem Aquakleen Boil…" at bounding box center [784, 440] width 1535 height 879
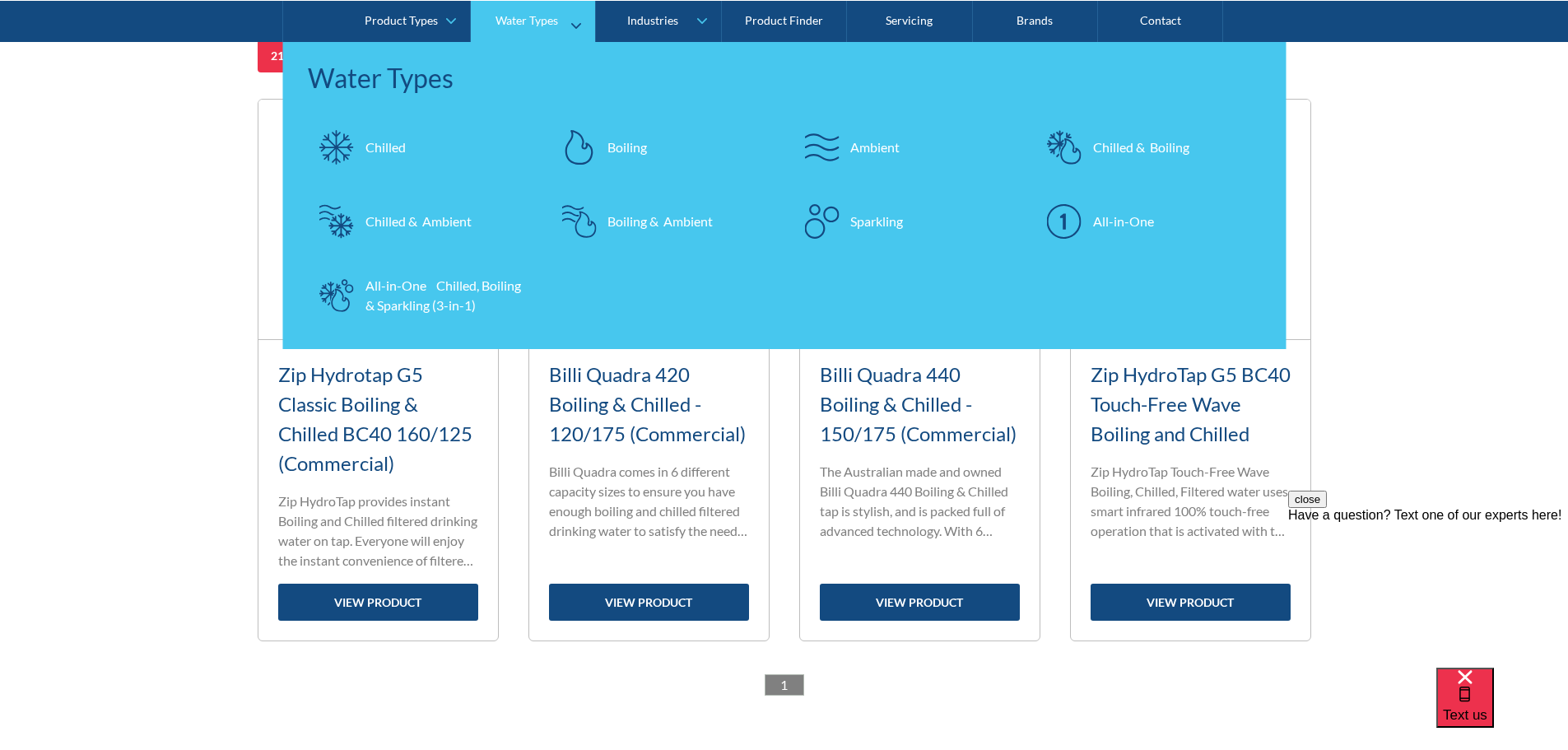
scroll to position [0, 0]
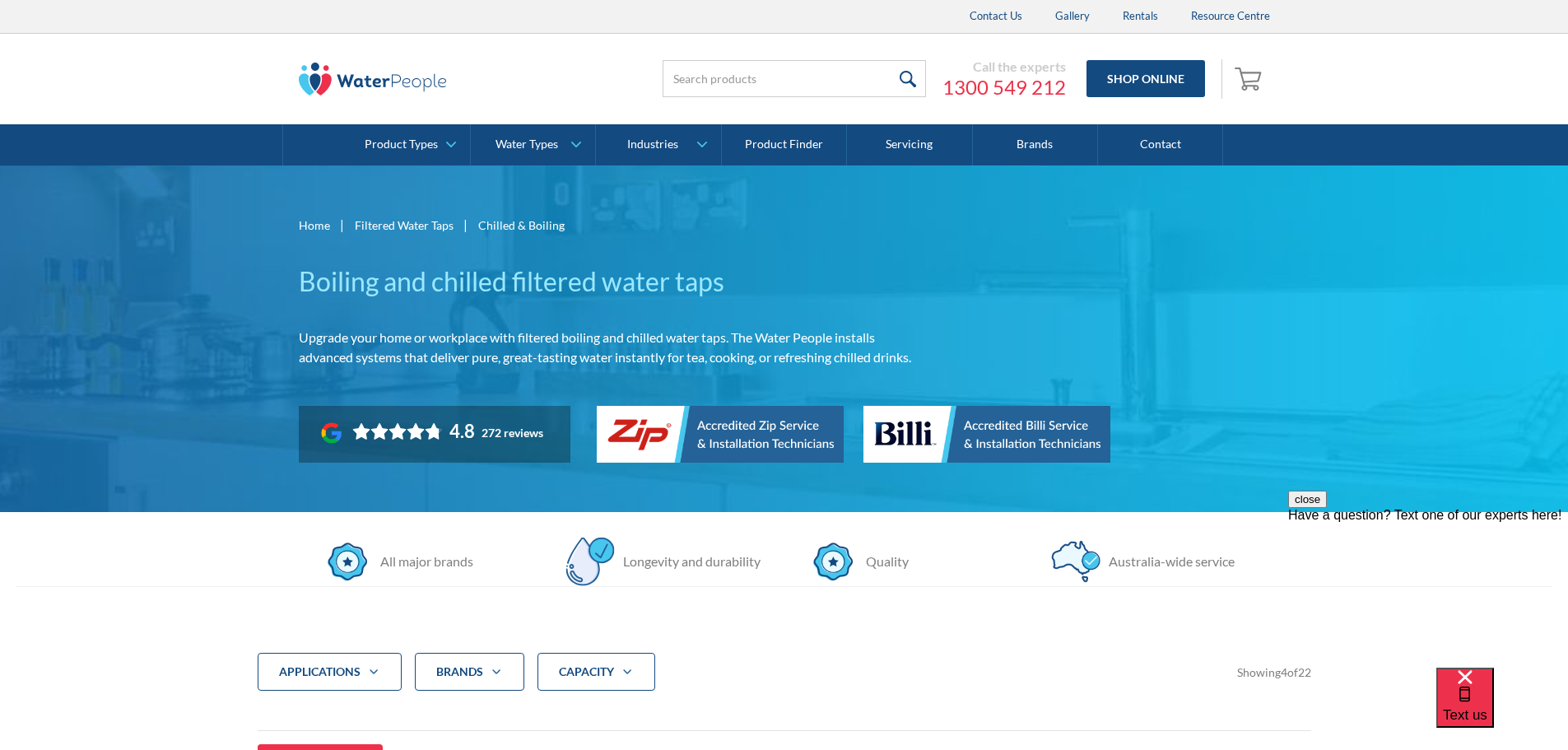
drag, startPoint x: 618, startPoint y: 662, endPoint x: 625, endPoint y: 659, distance: 7.6
click at [619, 662] on div "CAPACITY" at bounding box center [596, 672] width 118 height 38
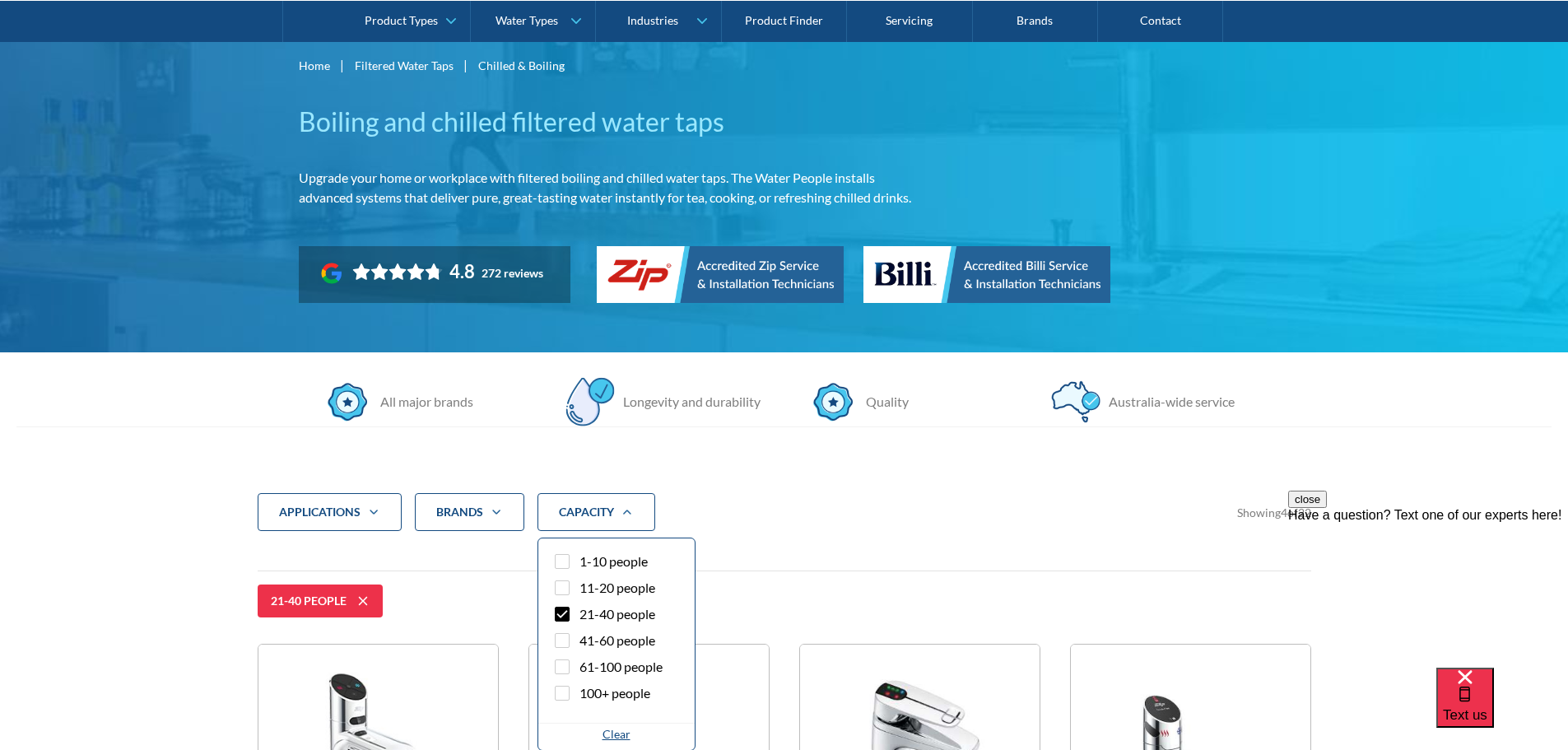
scroll to position [329, 0]
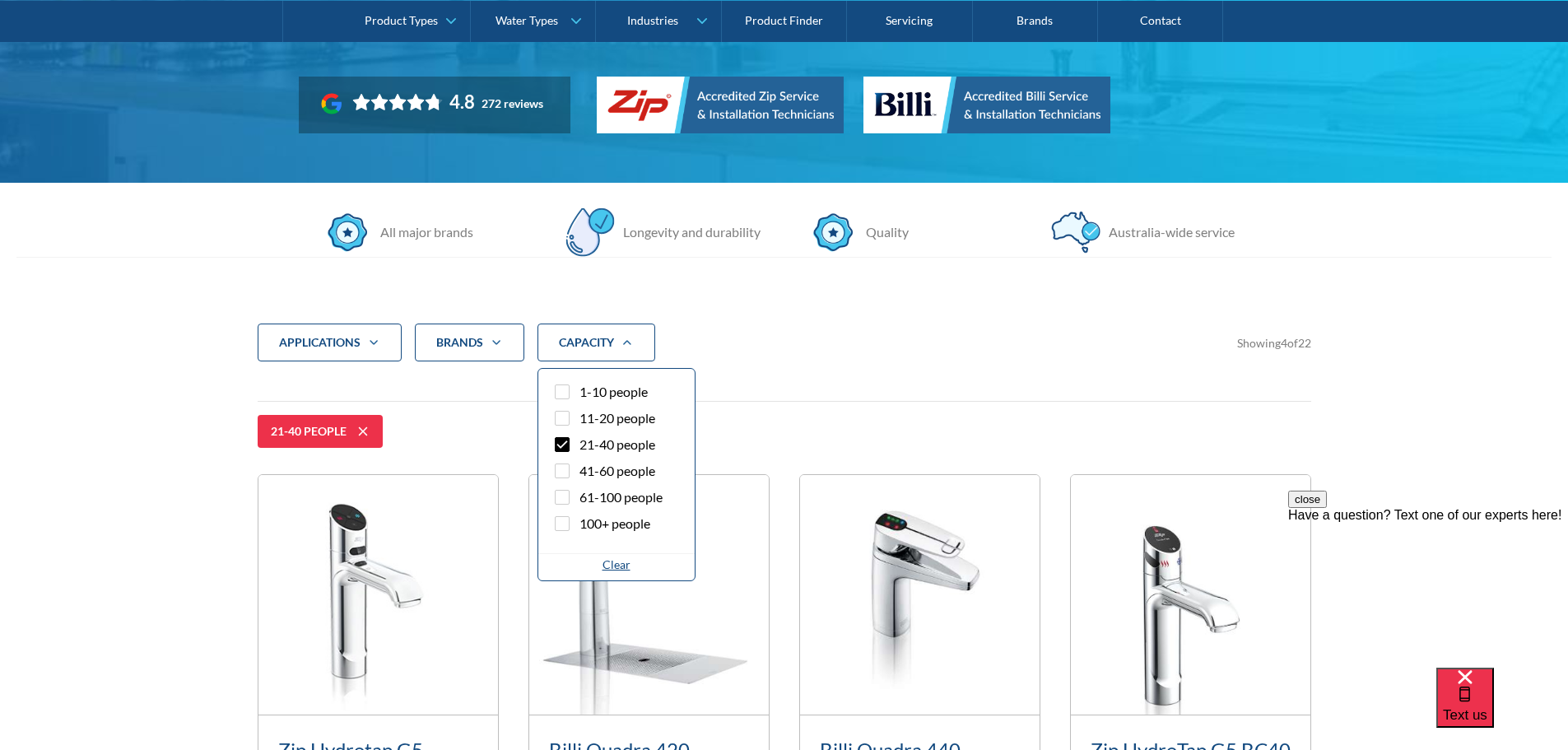
drag, startPoint x: 588, startPoint y: 447, endPoint x: 593, endPoint y: 439, distance: 9.4
click at [589, 446] on span "21-40 people" at bounding box center [618, 444] width 76 height 20
click at [582, 446] on input "21-40 people" at bounding box center [576, 440] width 10 height 10
checkbox input "false"
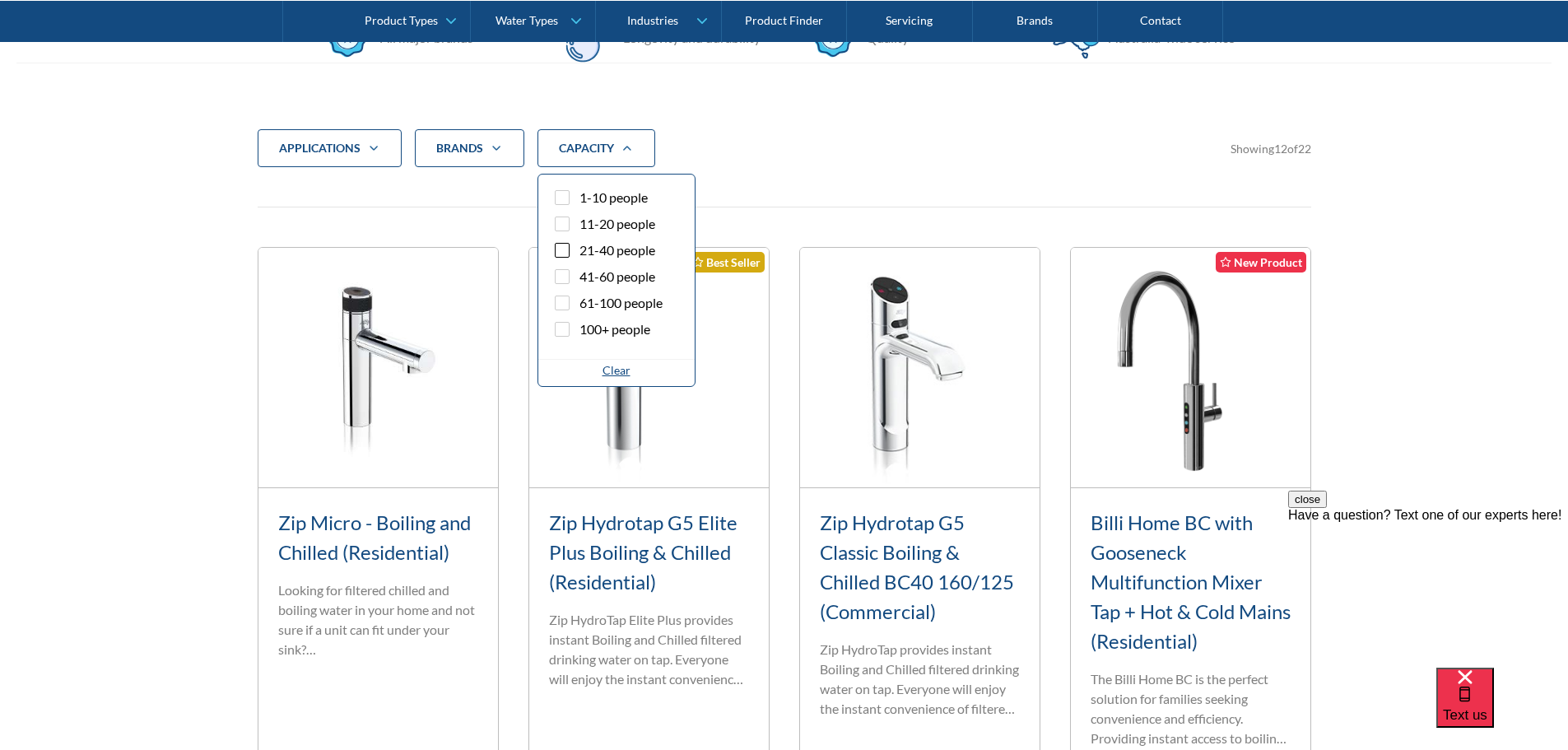
scroll to position [582, 0]
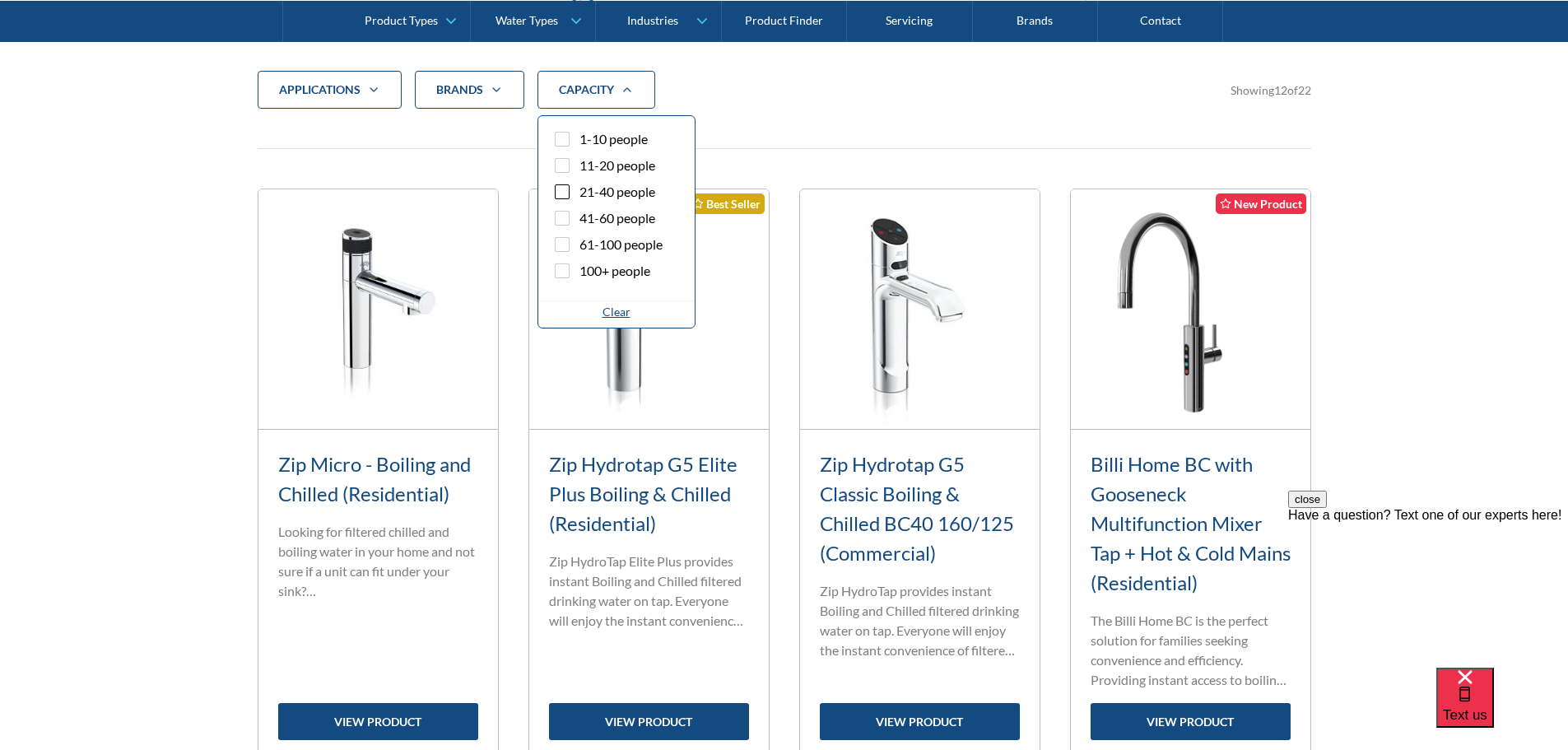
click at [599, 421] on img at bounding box center [649, 309] width 240 height 240
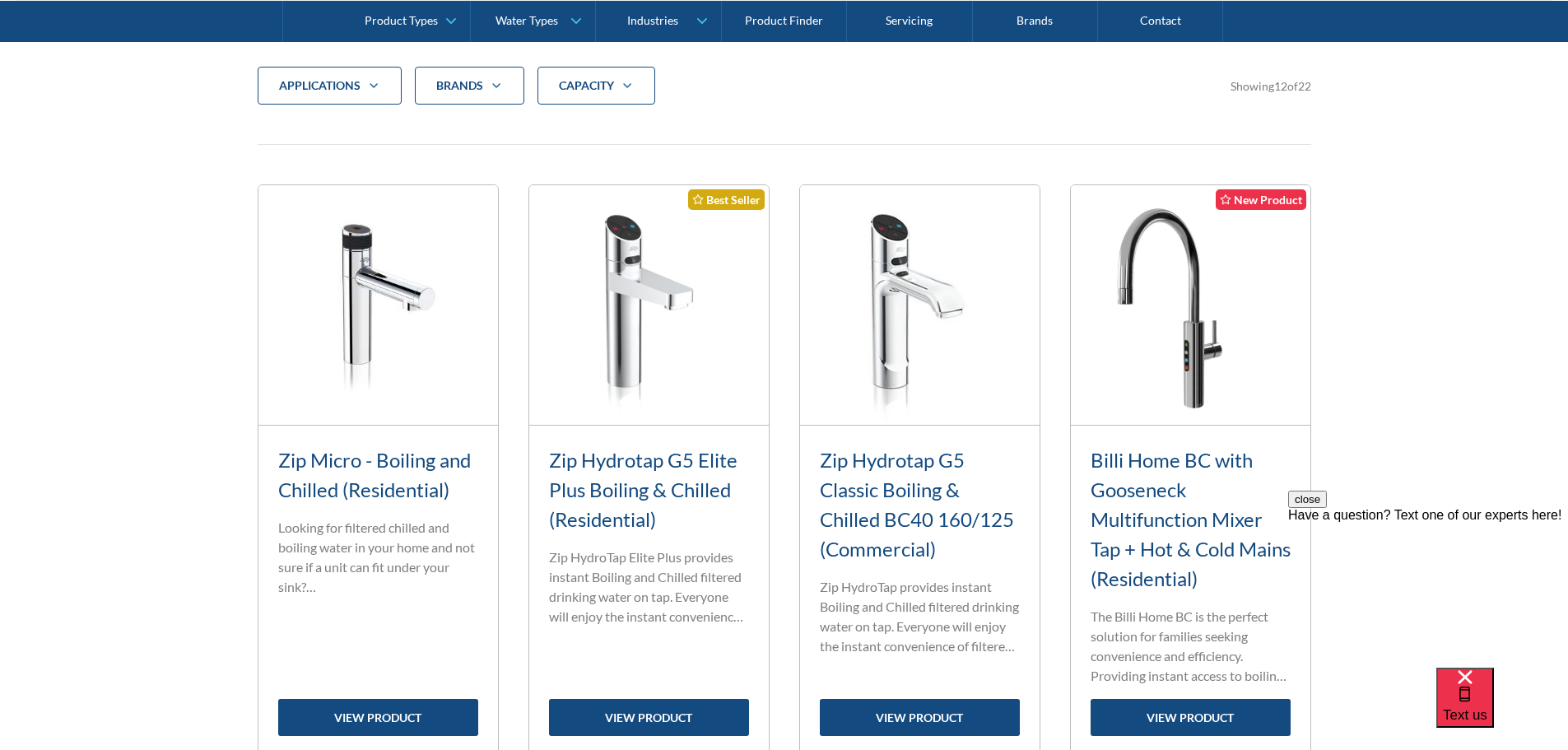
click at [598, 76] on div "CAPACITY" at bounding box center [596, 86] width 118 height 38
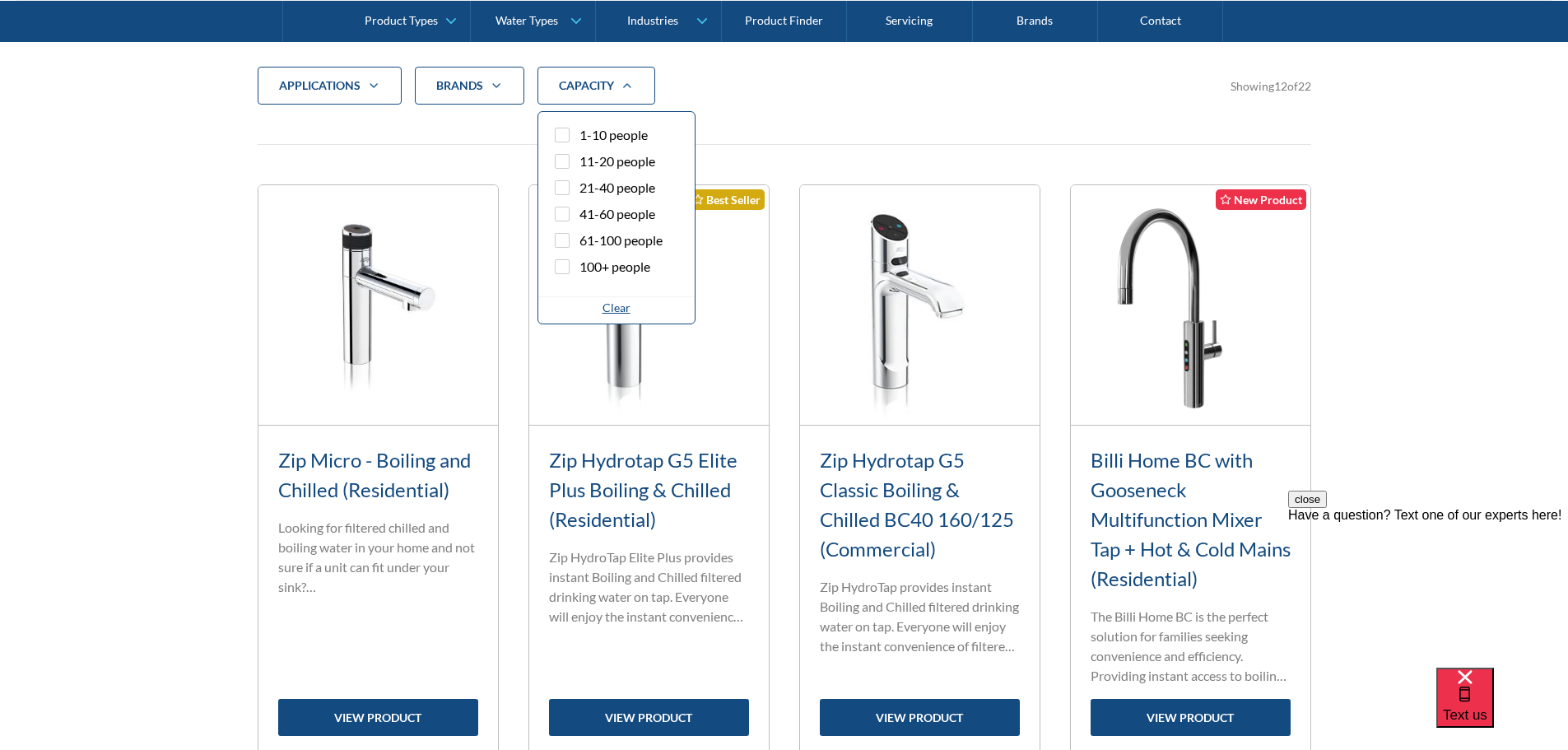
click at [618, 163] on span "11-20 people" at bounding box center [618, 161] width 76 height 20
click at [582, 163] on input "11-20 people" at bounding box center [576, 157] width 10 height 10
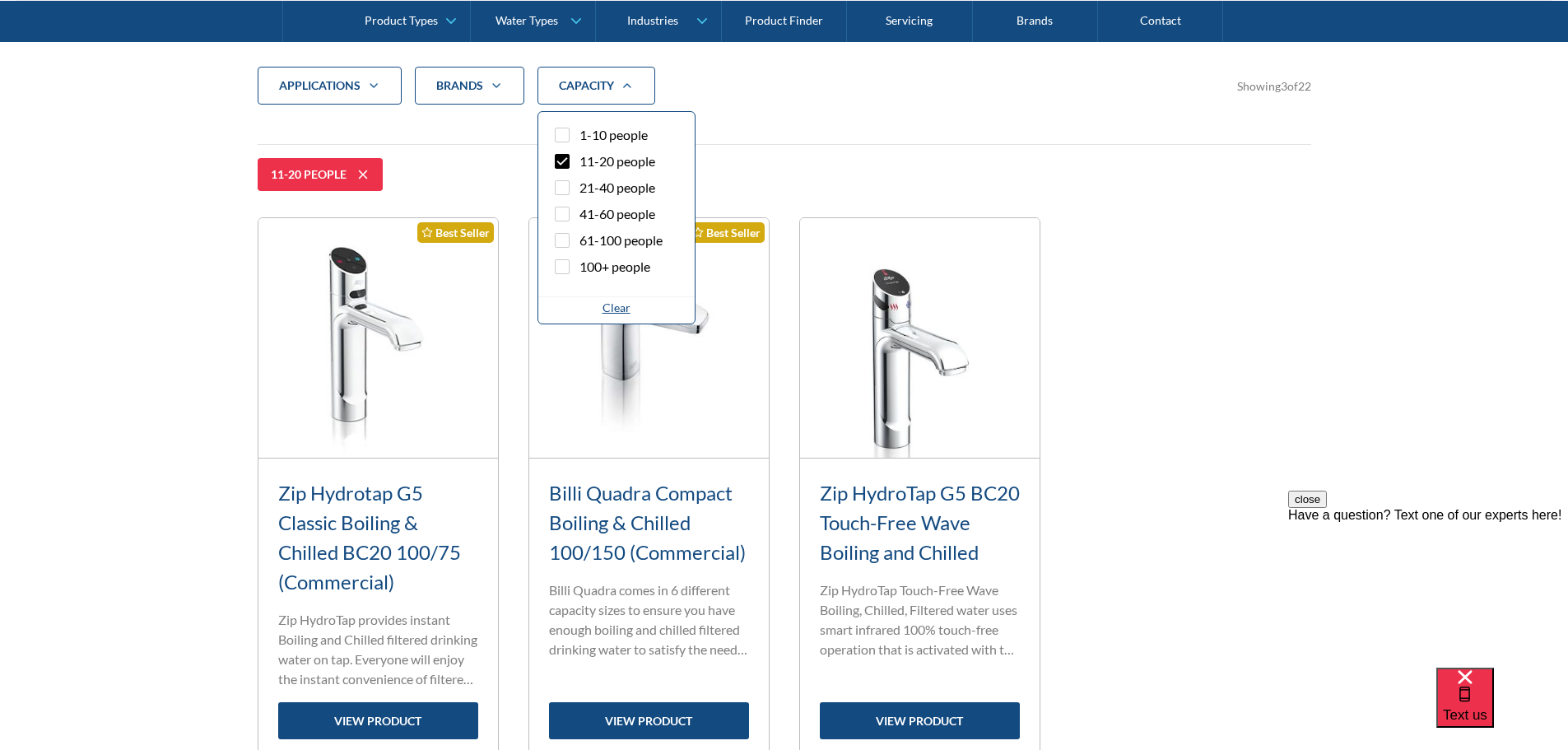
click at [610, 157] on span "11-20 people" at bounding box center [618, 161] width 76 height 20
click at [582, 157] on input "11-20 people" at bounding box center [576, 157] width 10 height 10
checkbox input "false"
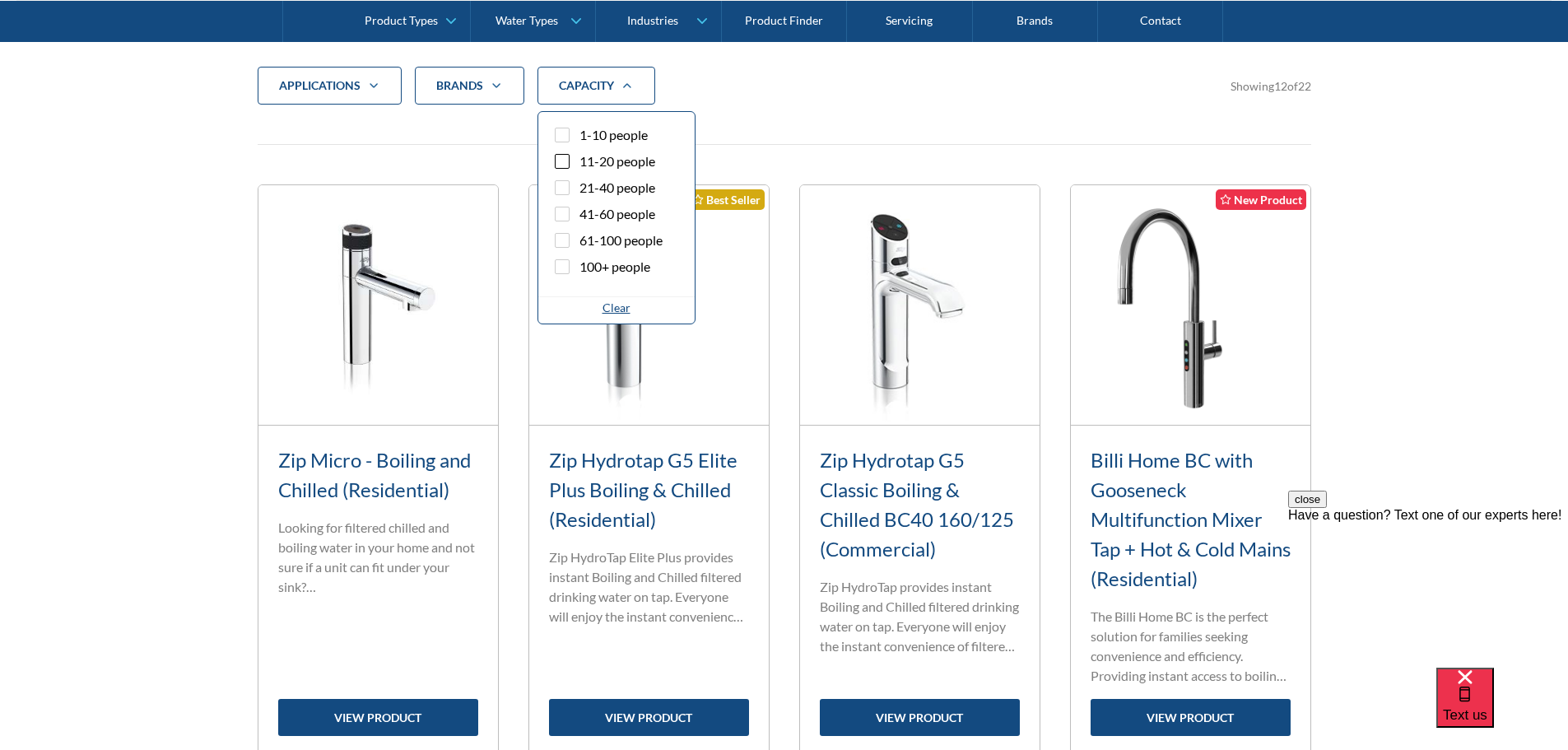
click at [340, 86] on div "applications" at bounding box center [319, 85] width 82 height 16
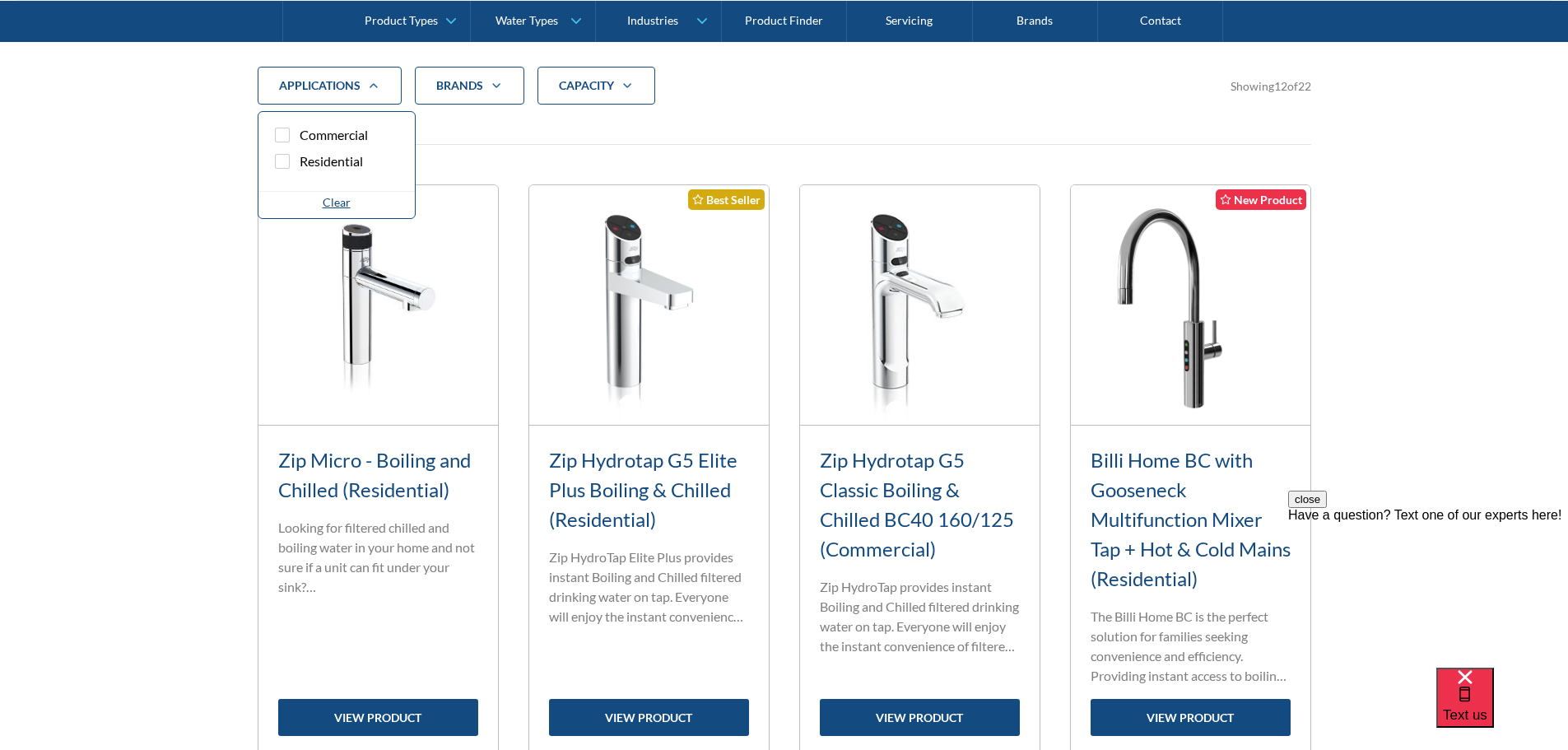
click at [342, 85] on div "applications" at bounding box center [319, 85] width 82 height 16
click at [344, 84] on div "applications" at bounding box center [319, 85] width 82 height 16
click at [331, 139] on span "Commercial" at bounding box center [333, 134] width 68 height 20
click at [302, 136] on input "Commercial" at bounding box center [297, 130] width 10 height 10
checkbox input "true"
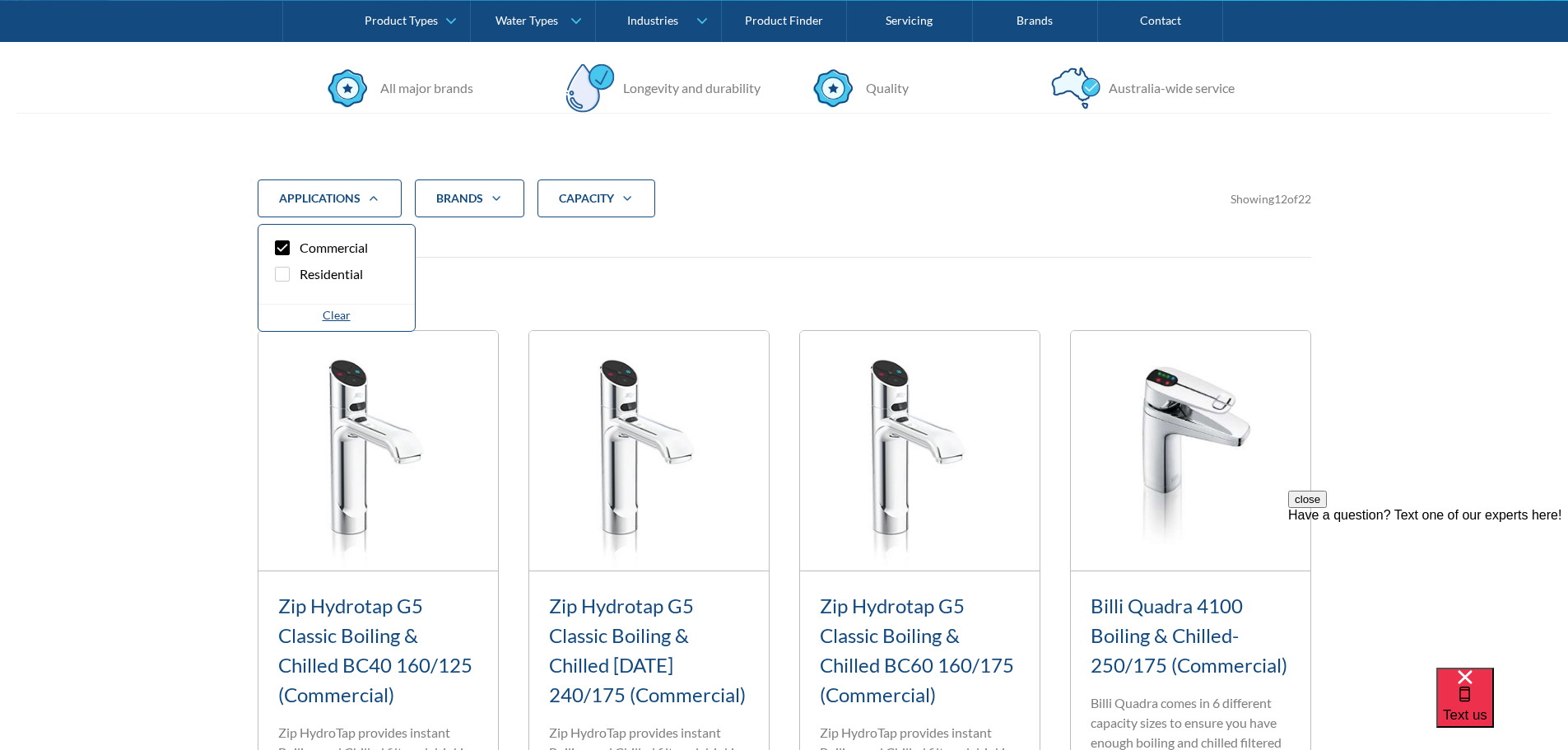
scroll to position [751, 0]
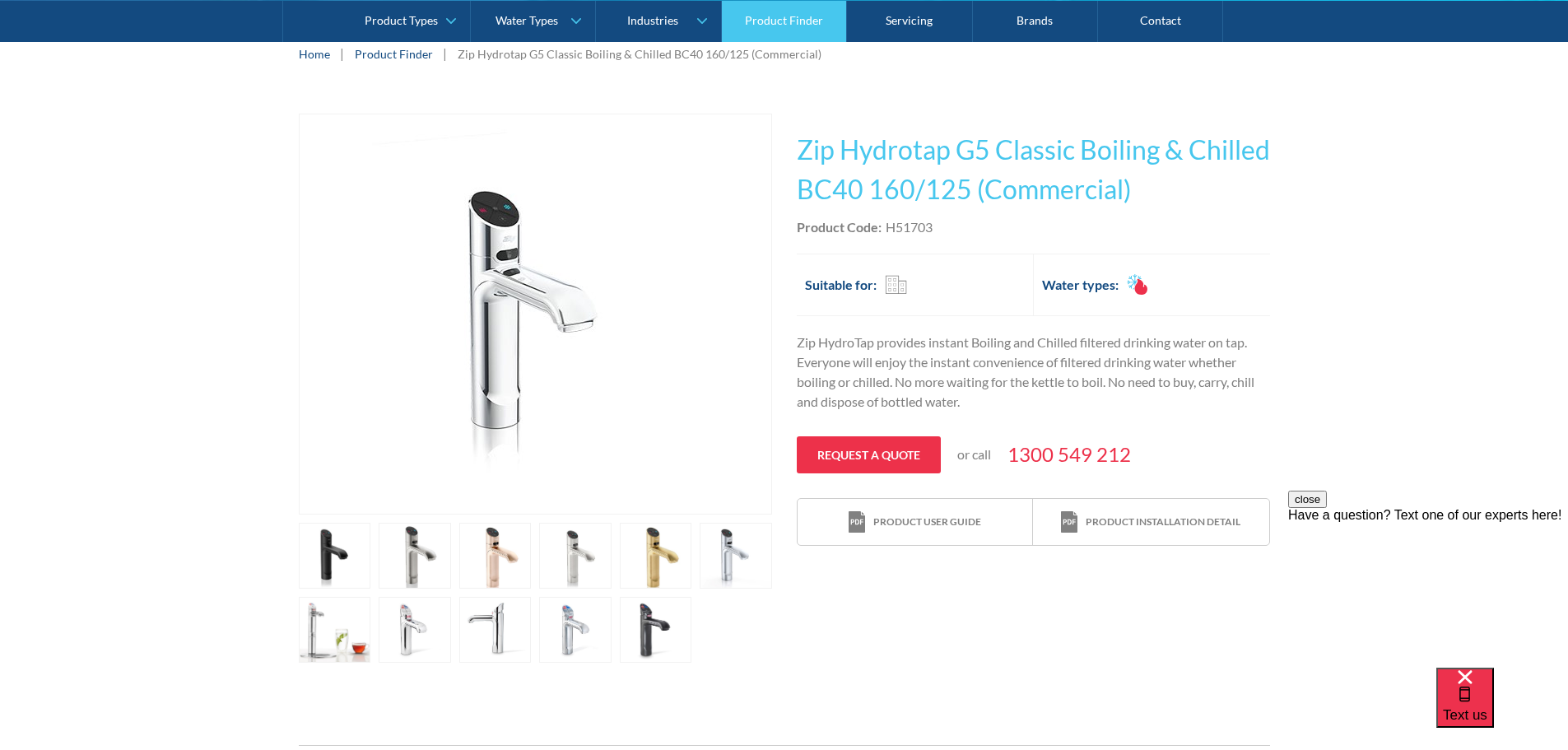
scroll to position [247, 0]
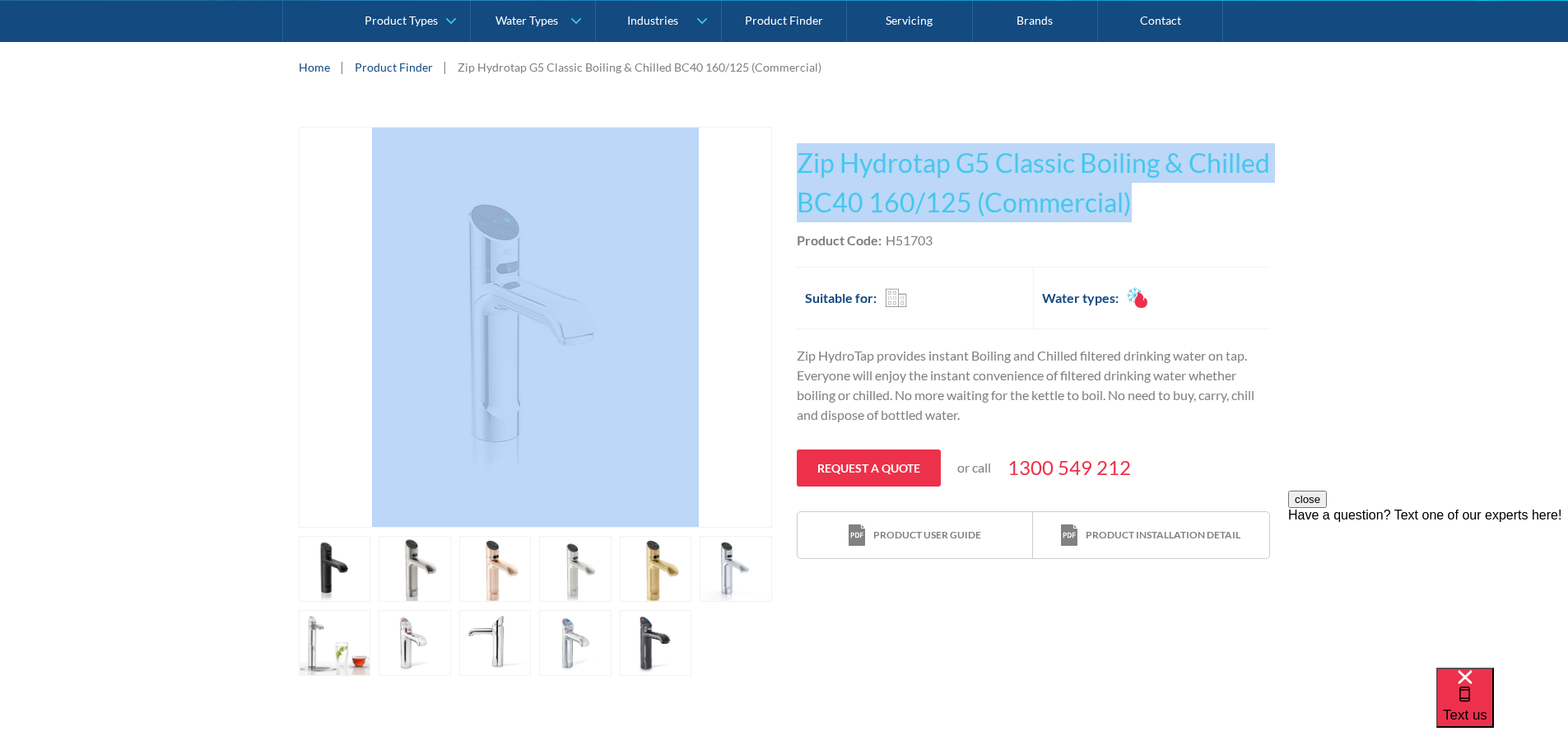
drag, startPoint x: 782, startPoint y: 154, endPoint x: 1248, endPoint y: 200, distance: 468.3
click at [1251, 200] on div "Play video Fits Most Brands Best Seller No items found. This tap design is incl…" at bounding box center [784, 401] width 971 height 549
copy div "Fits Most Brands Best Seller No items found. This tap design is included in our…"
